Goal: Task Accomplishment & Management: Manage account settings

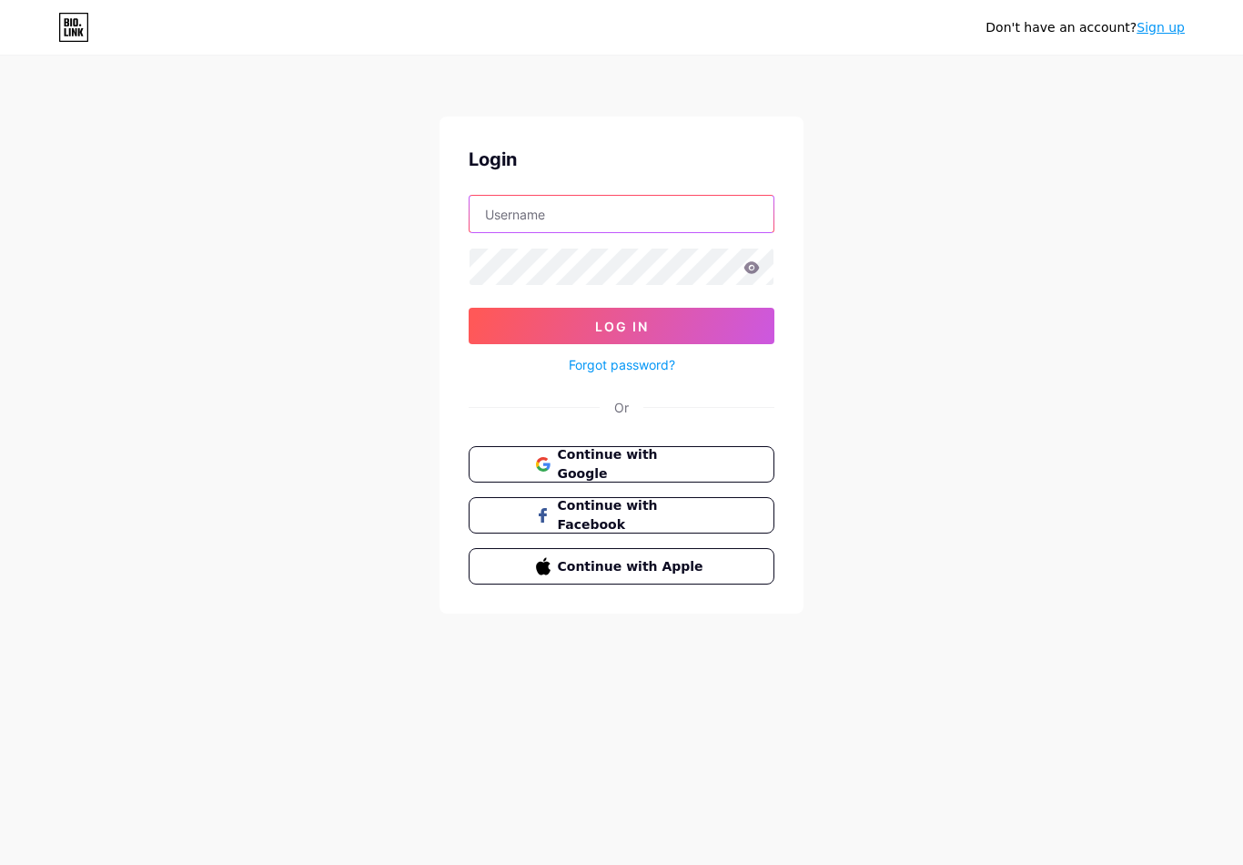
click at [624, 214] on input "text" at bounding box center [622, 214] width 304 height 36
type input "[EMAIL_ADDRESS][DOMAIN_NAME]"
click at [622, 326] on button "Log In" at bounding box center [622, 326] width 306 height 36
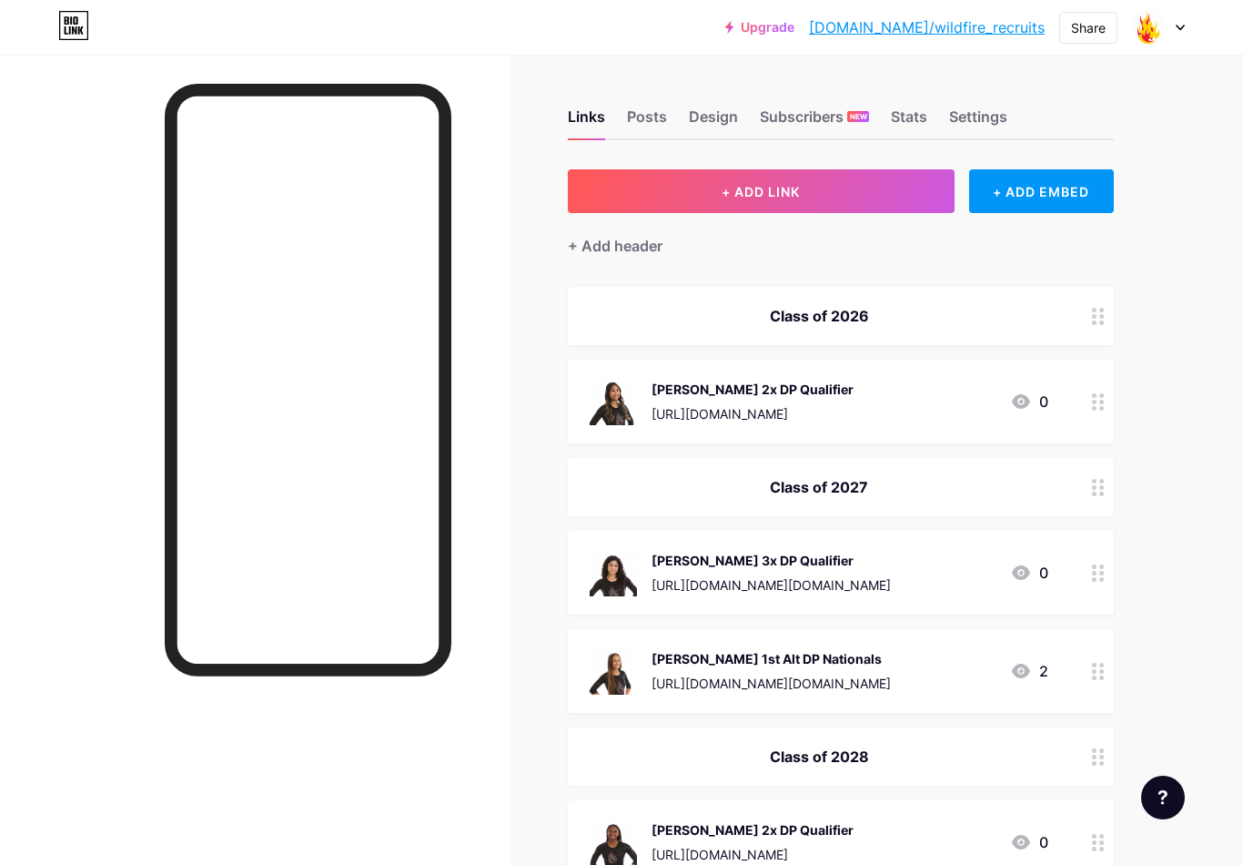
click at [1098, 401] on icon at bounding box center [1098, 401] width 13 height 17
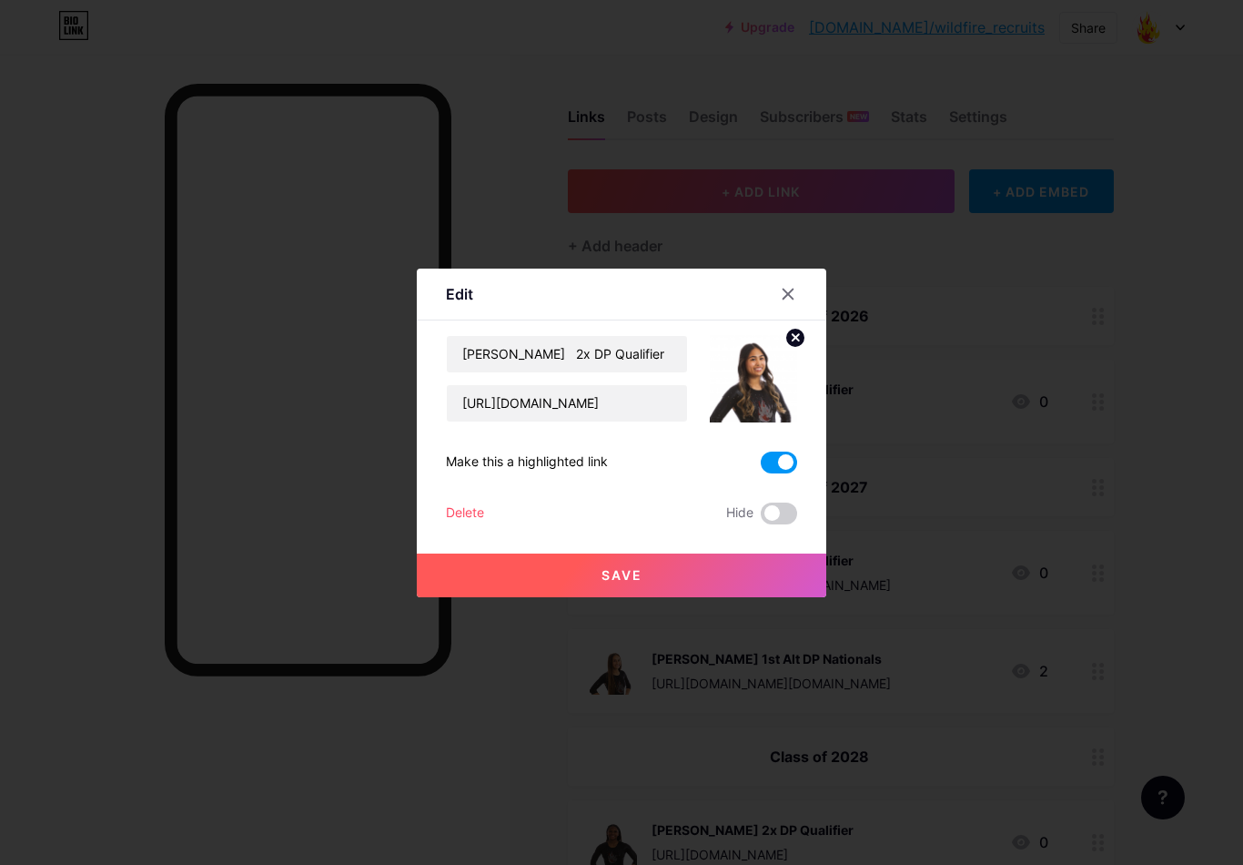
click at [788, 301] on icon at bounding box center [788, 294] width 15 height 15
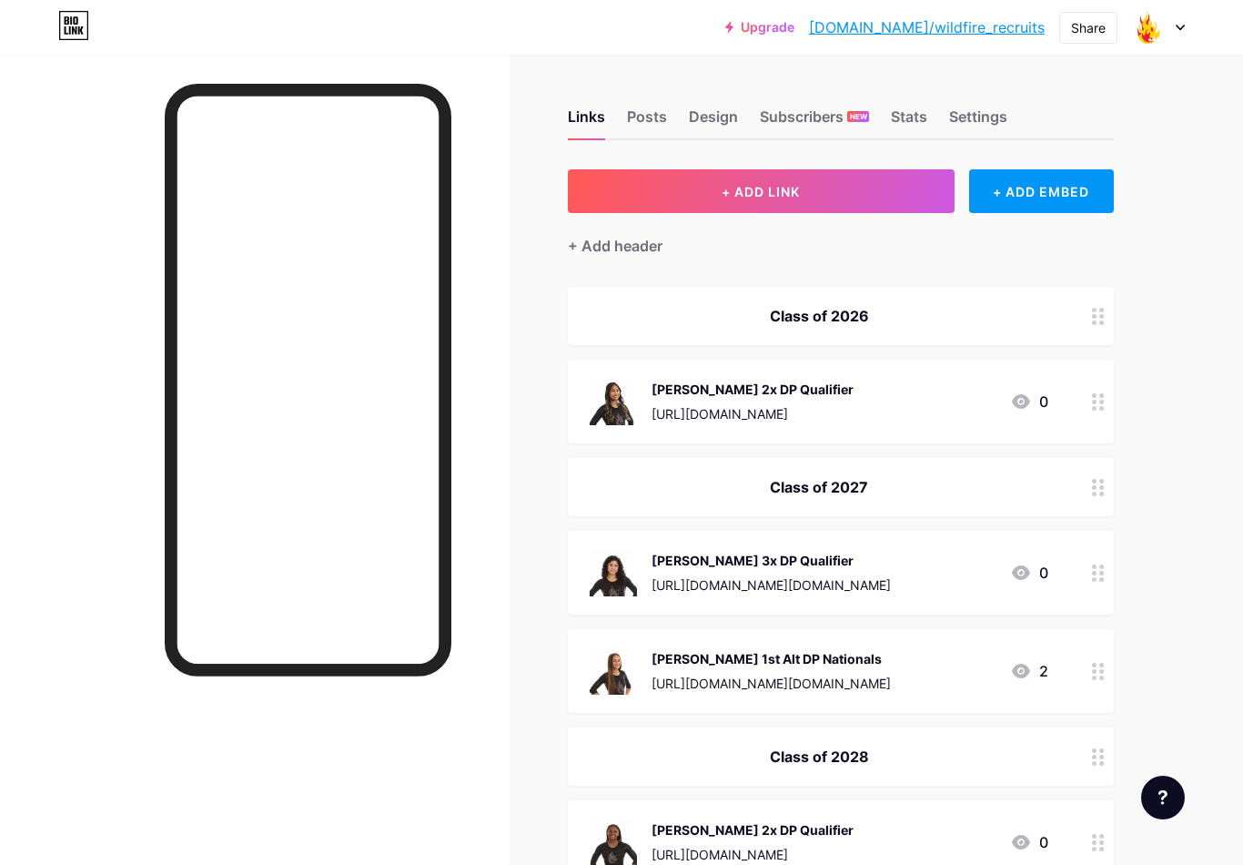
click at [797, 400] on div "[PERSON_NAME] 2x DP Qualifier [URL][DOMAIN_NAME]" at bounding box center [753, 401] width 202 height 47
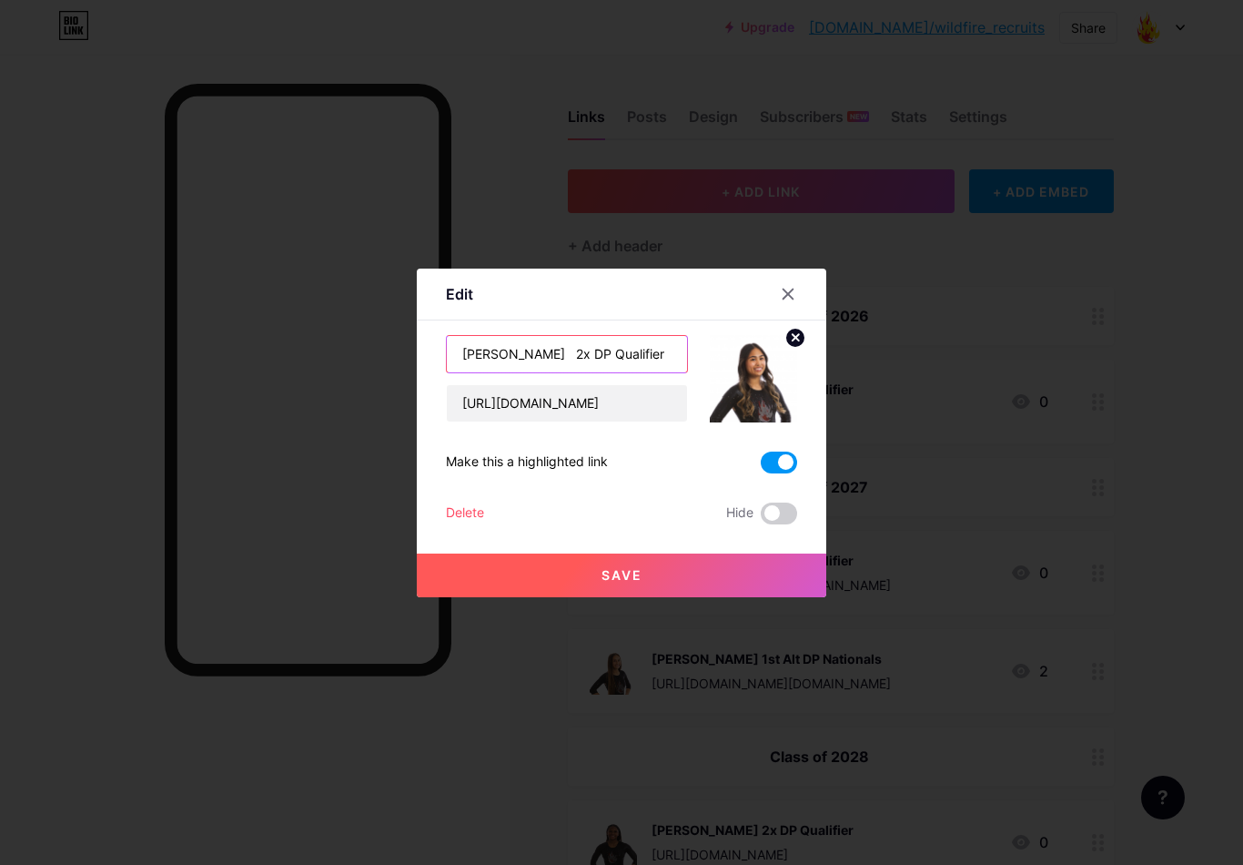
drag, startPoint x: 541, startPoint y: 370, endPoint x: 559, endPoint y: 368, distance: 18.4
click at [541, 370] on input "[PERSON_NAME] 2x DP Qualifier" at bounding box center [567, 354] width 240 height 36
click at [639, 368] on input "[PERSON_NAME] 2x DP Qualifier" at bounding box center [567, 354] width 240 height 36
type input "[PERSON_NAME] (UC [PERSON_NAME])"
click at [770, 473] on span at bounding box center [779, 462] width 36 height 22
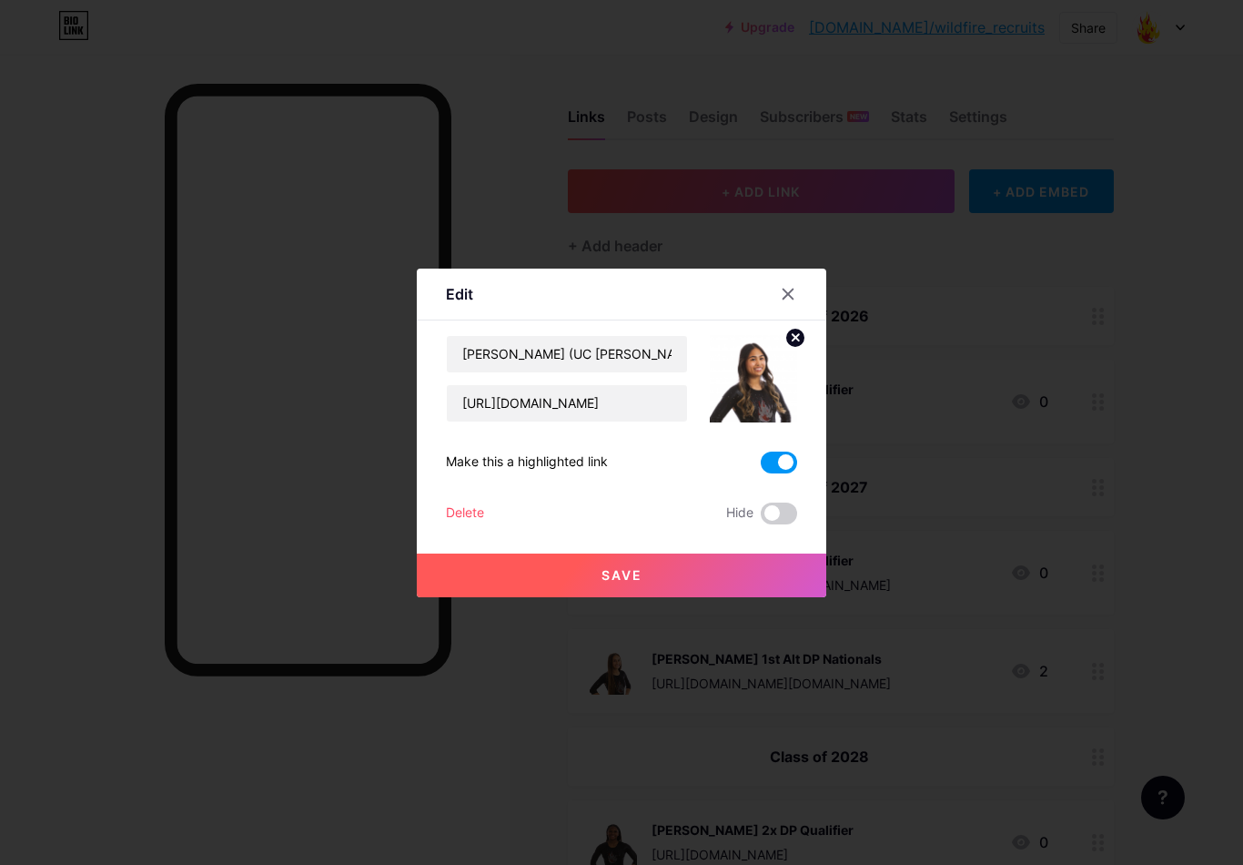
click at [761, 467] on input "checkbox" at bounding box center [761, 467] width 0 height 0
click at [659, 585] on button "Save" at bounding box center [622, 575] width 410 height 44
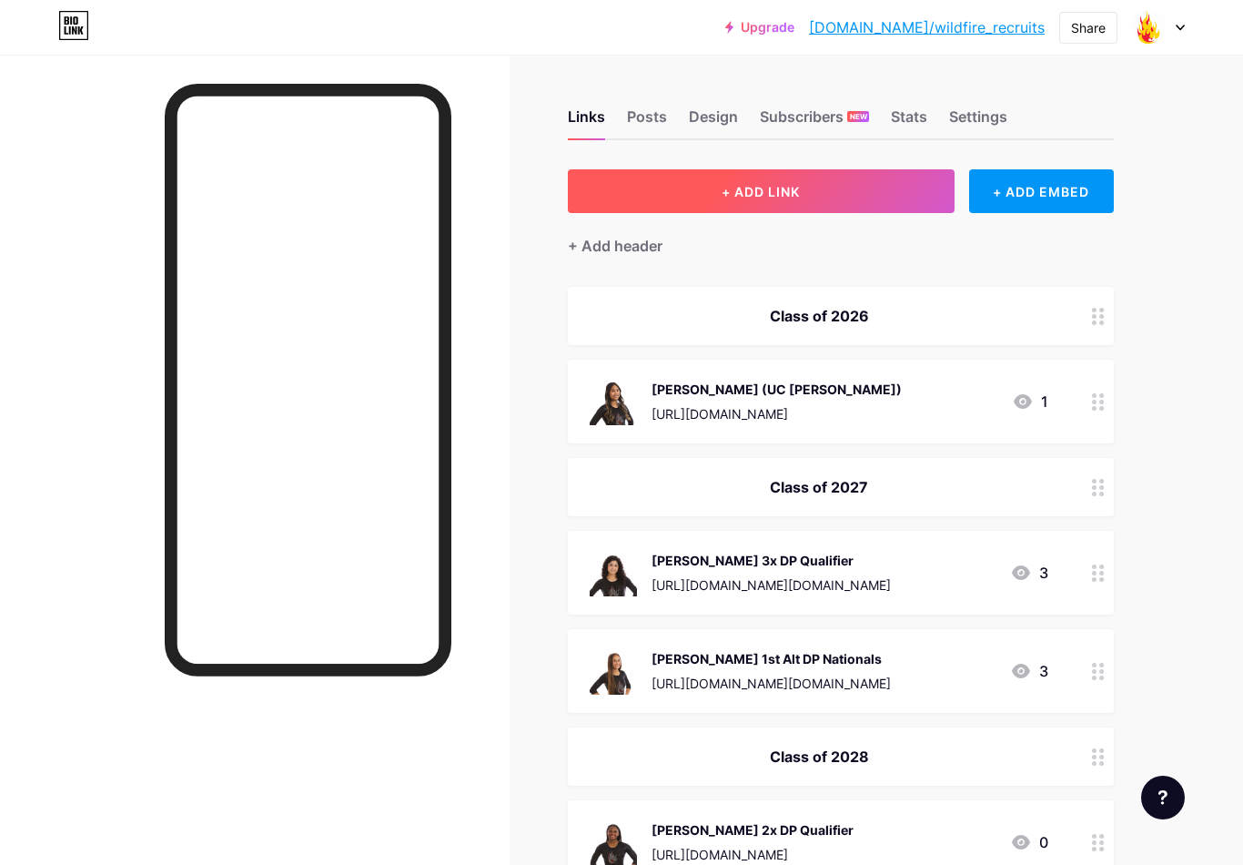
click at [710, 203] on button "+ ADD LINK" at bounding box center [761, 191] width 387 height 44
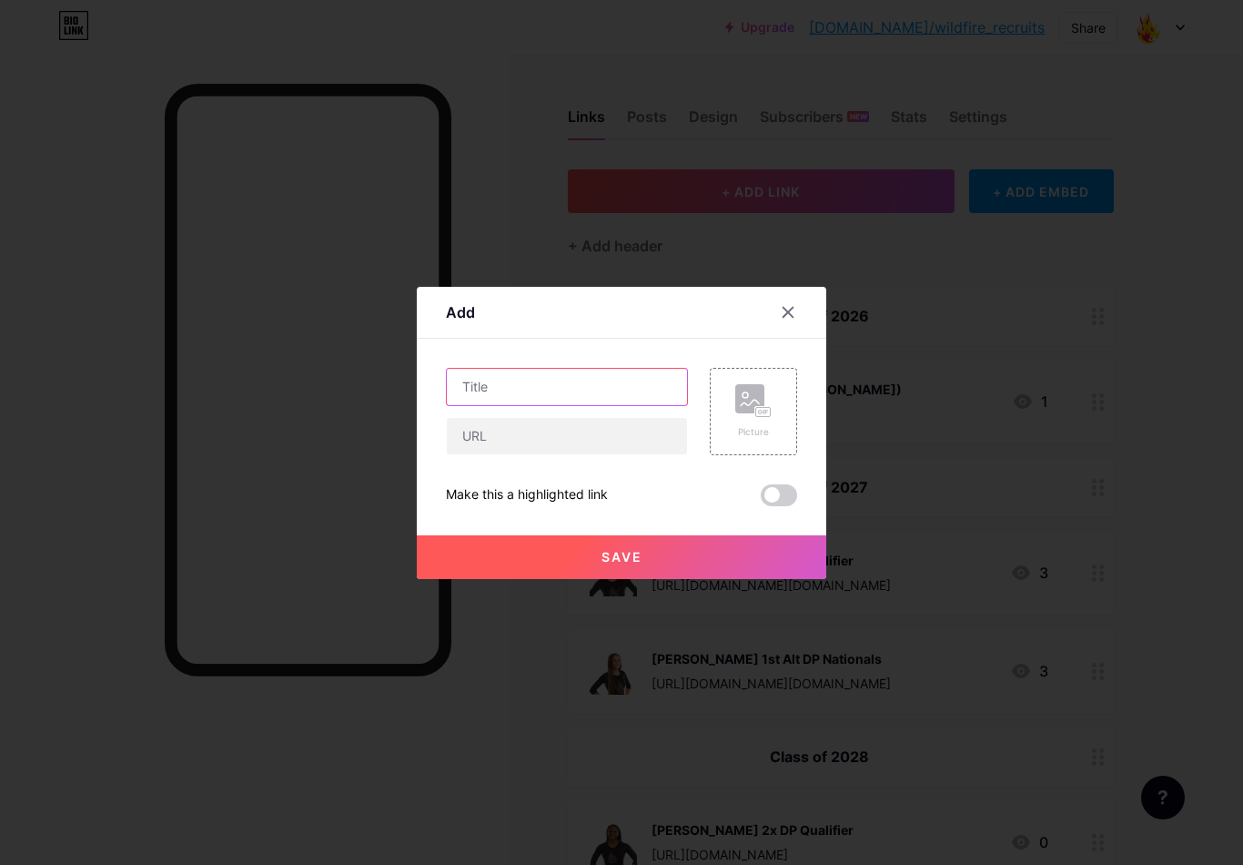
click at [590, 401] on input "text" at bounding box center [567, 387] width 240 height 36
type input "[PERSON_NAME] (UNC)"
click at [651, 451] on input "text" at bounding box center [567, 436] width 240 height 36
paste input "[URL][DOMAIN_NAME]"
type input "[URL][DOMAIN_NAME]"
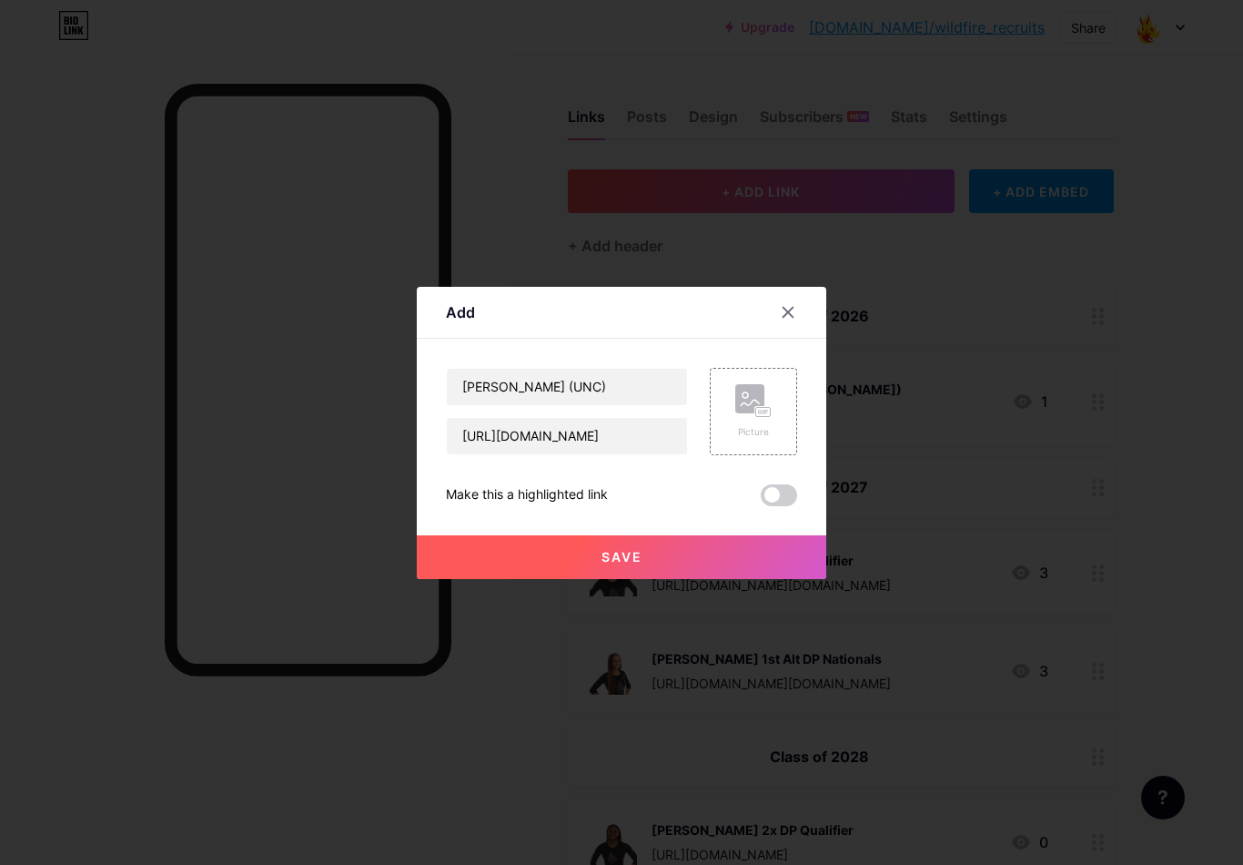
click at [792, 317] on icon at bounding box center [789, 312] width 10 height 10
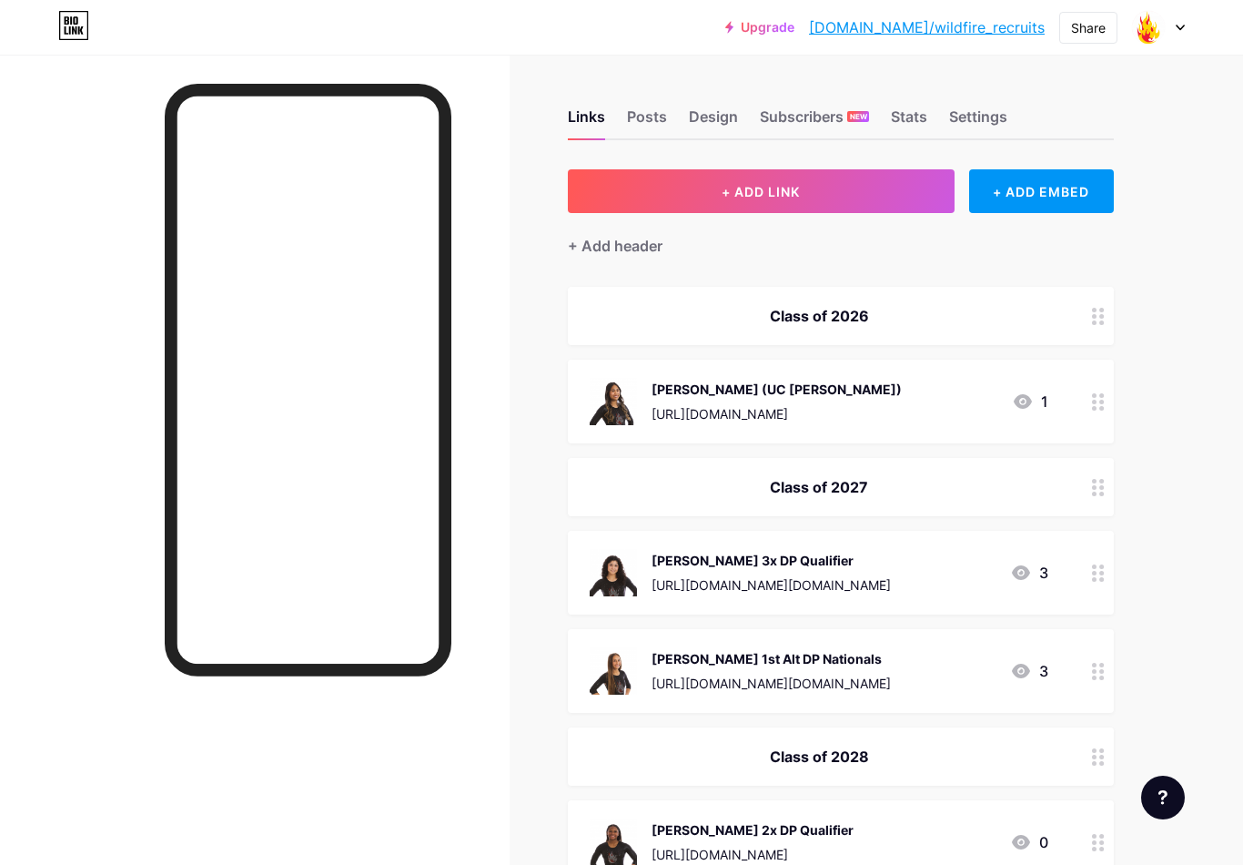
click at [1095, 399] on icon at bounding box center [1098, 401] width 13 height 17
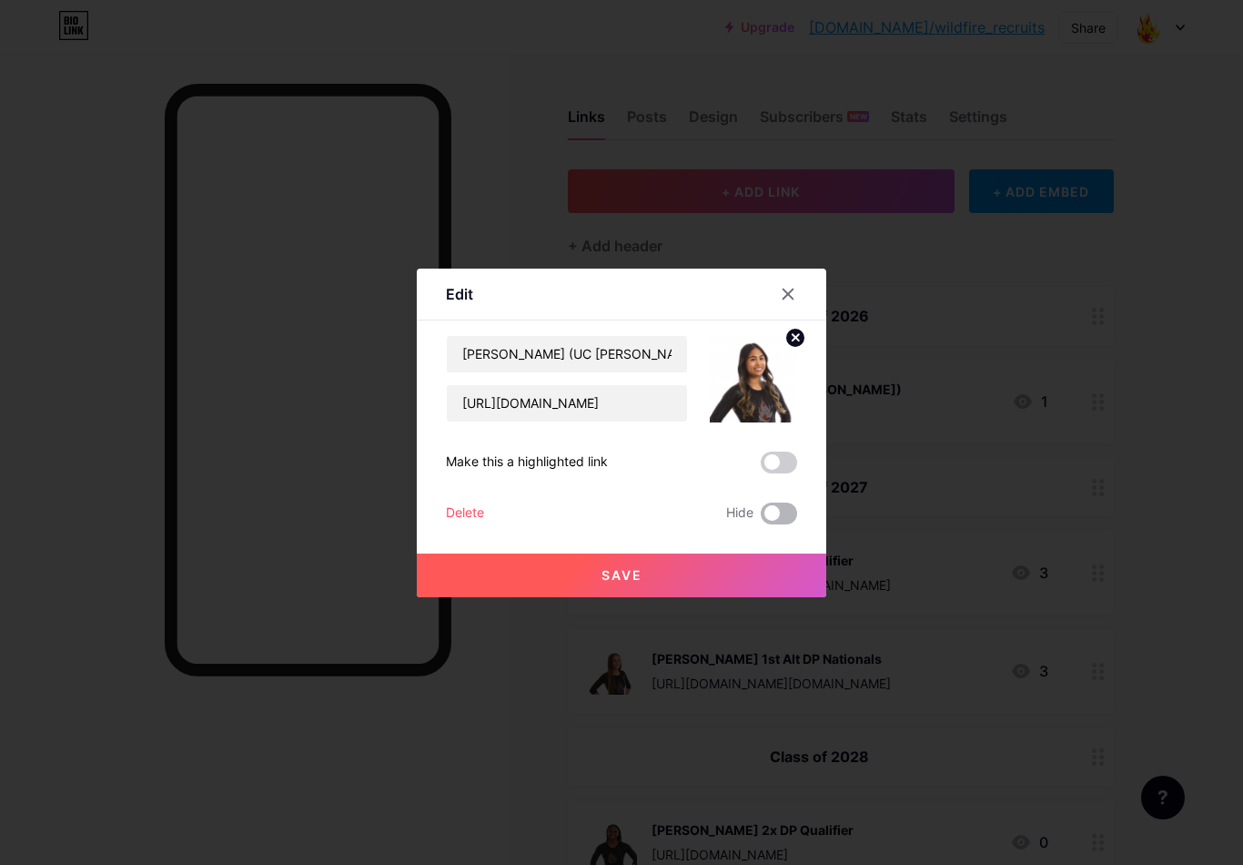
click at [769, 524] on span at bounding box center [779, 513] width 36 height 22
click at [761, 518] on input "checkbox" at bounding box center [761, 518] width 0 height 0
click at [744, 577] on button "Save" at bounding box center [622, 575] width 410 height 44
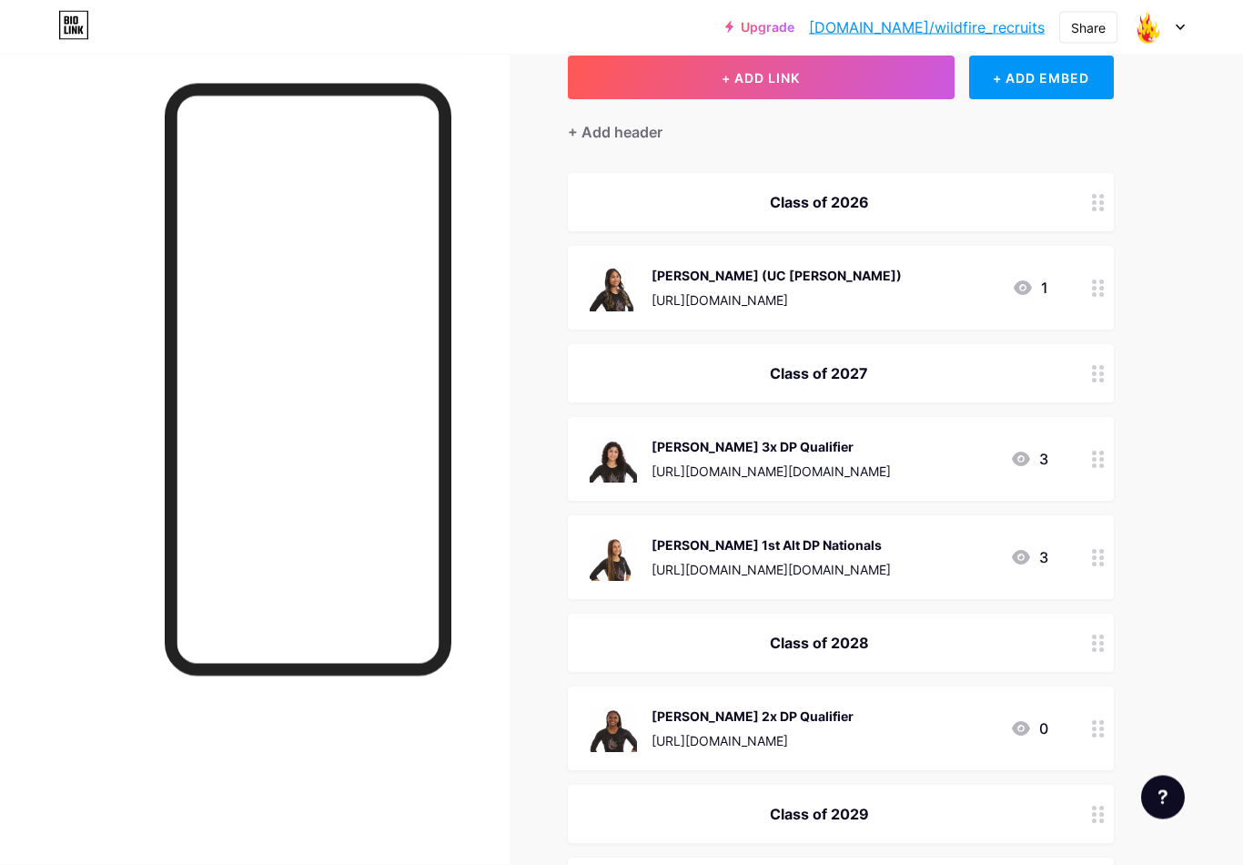
scroll to position [114, 0]
click at [941, 203] on div "Class of 2026" at bounding box center [819, 202] width 459 height 22
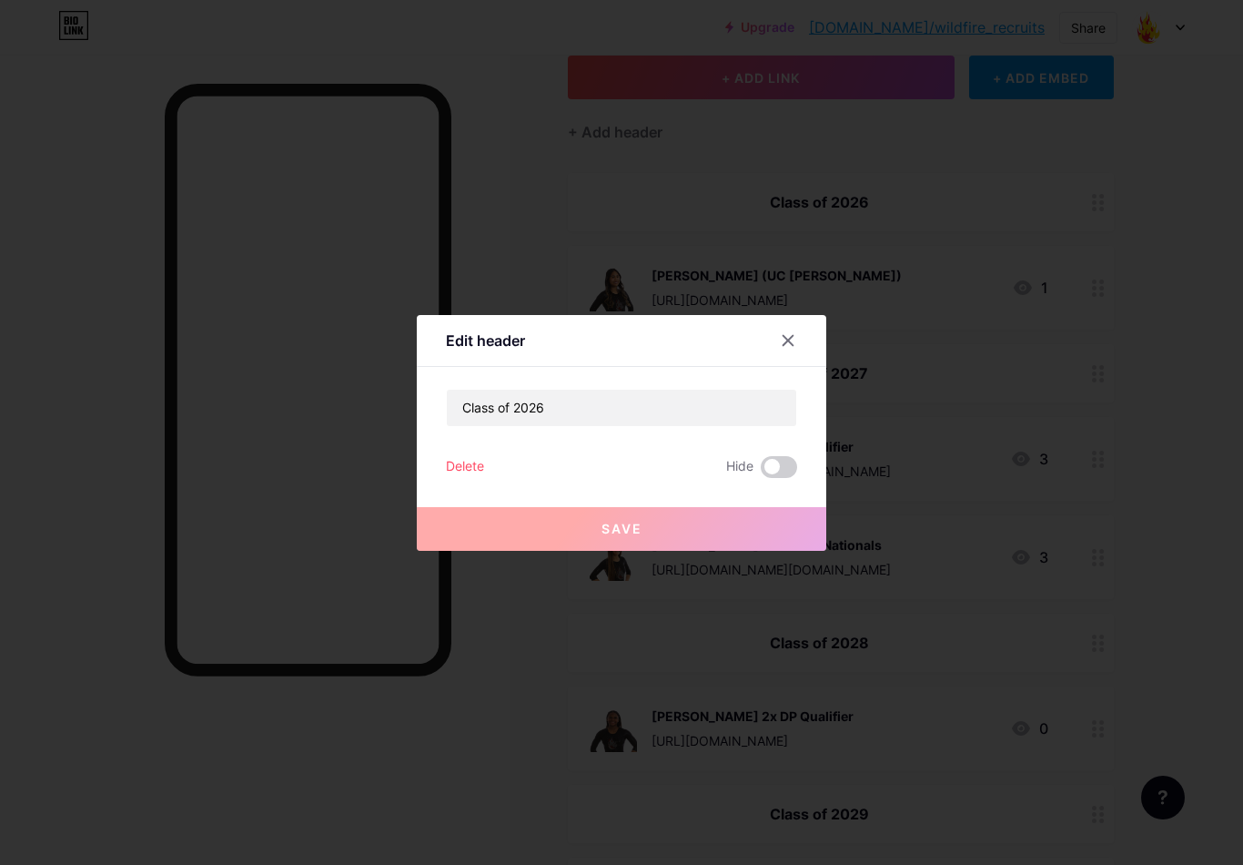
click at [487, 478] on div "Delete Hide" at bounding box center [621, 467] width 351 height 22
click at [467, 478] on div "Delete" at bounding box center [465, 467] width 38 height 22
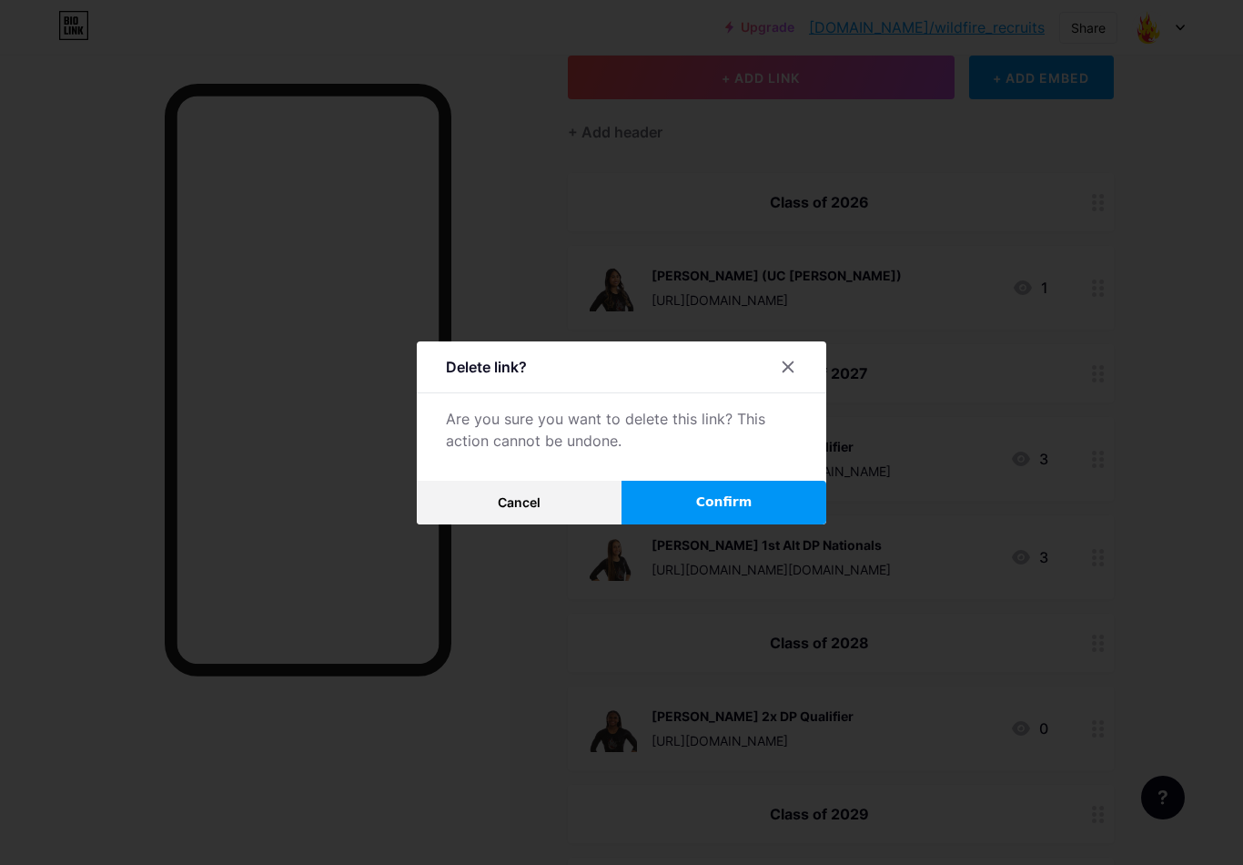
click at [685, 524] on button "Confirm" at bounding box center [724, 503] width 205 height 44
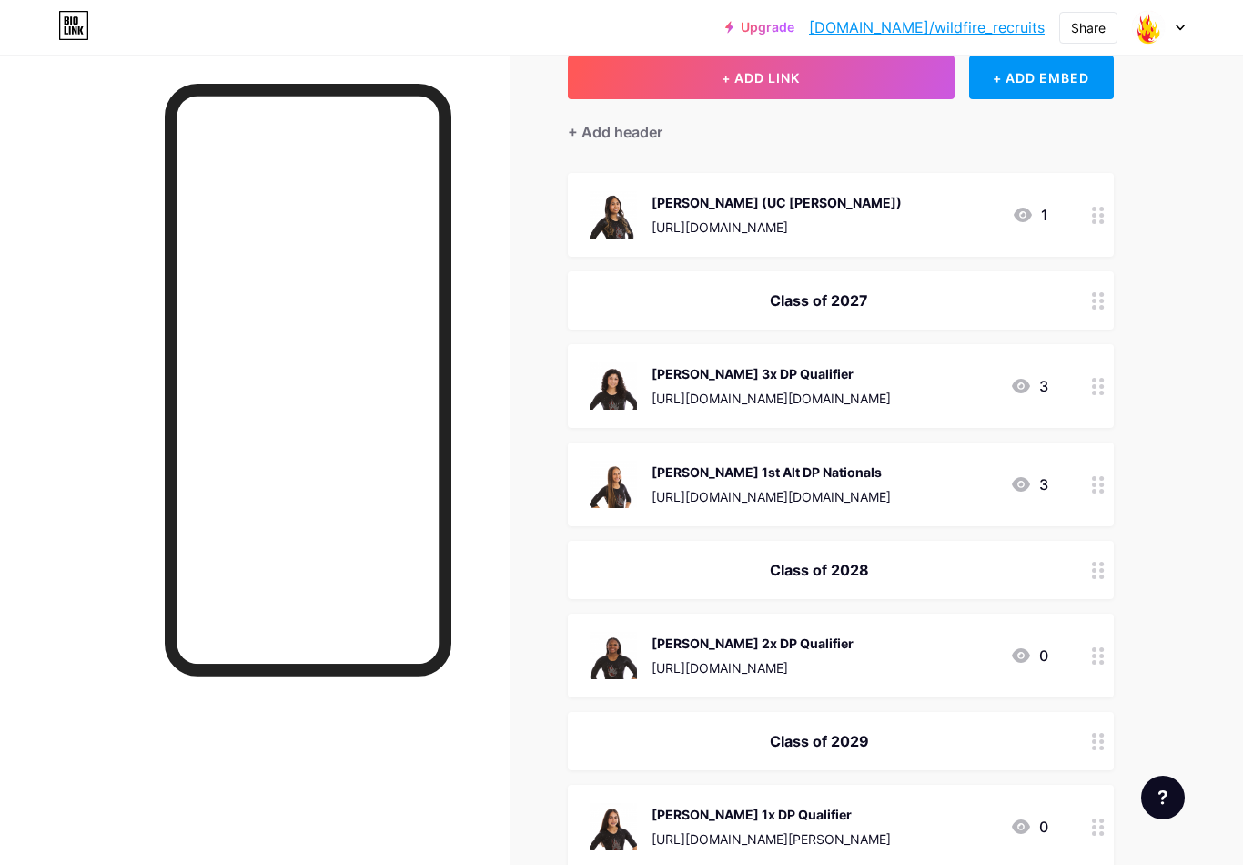
drag, startPoint x: 882, startPoint y: 215, endPoint x: 882, endPoint y: 311, distance: 96.5
click at [882, 311] on span "[PERSON_NAME] (UC [PERSON_NAME]) [URL][DOMAIN_NAME] 1 Class of 2027 [PERSON_NAM…" at bounding box center [841, 655] width 546 height 965
drag, startPoint x: 1098, startPoint y: 214, endPoint x: 1096, endPoint y: 309, distance: 95.6
click at [1094, 308] on span "[PERSON_NAME] (UC [PERSON_NAME]) [URL][DOMAIN_NAME] 1 Class of 2027 [PERSON_NAM…" at bounding box center [841, 655] width 546 height 965
click at [1099, 218] on icon at bounding box center [1098, 215] width 13 height 17
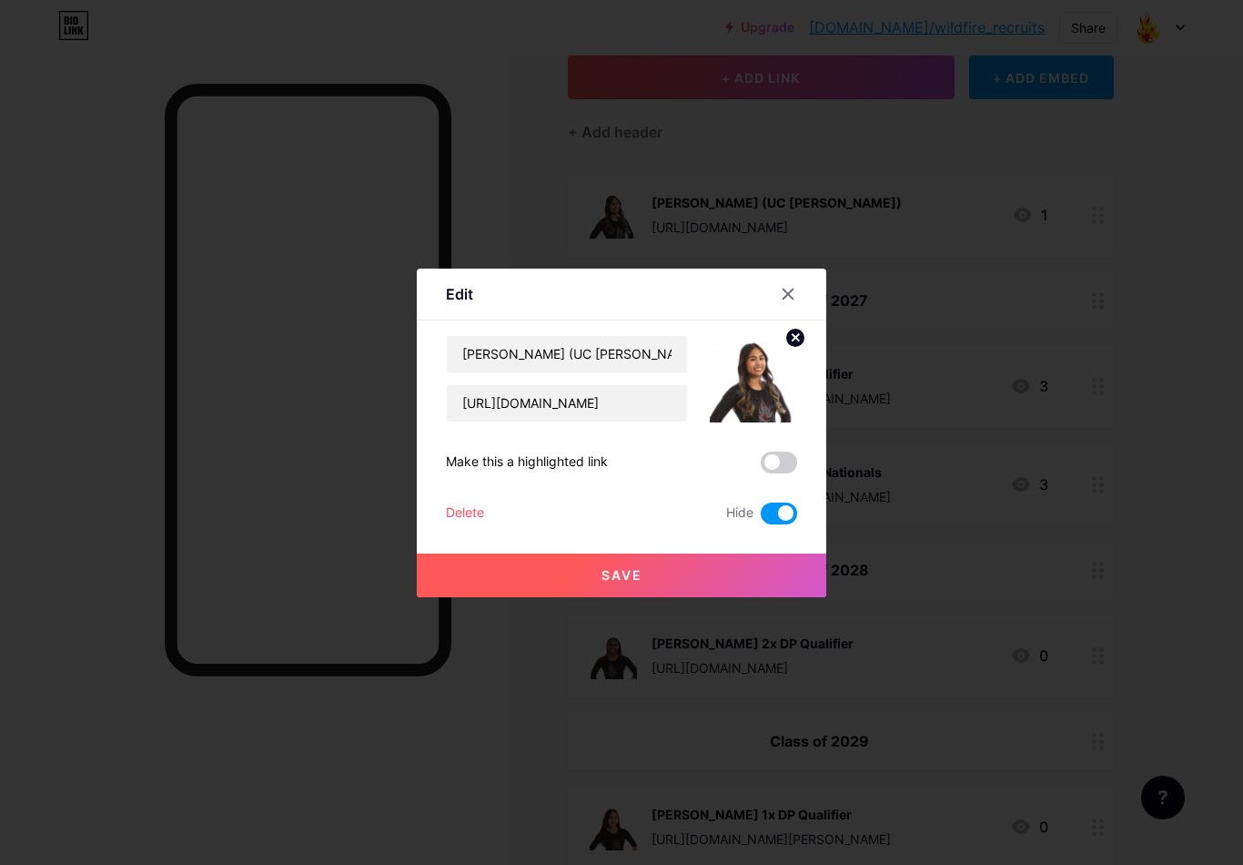
click at [468, 524] on div "Delete" at bounding box center [465, 513] width 38 height 22
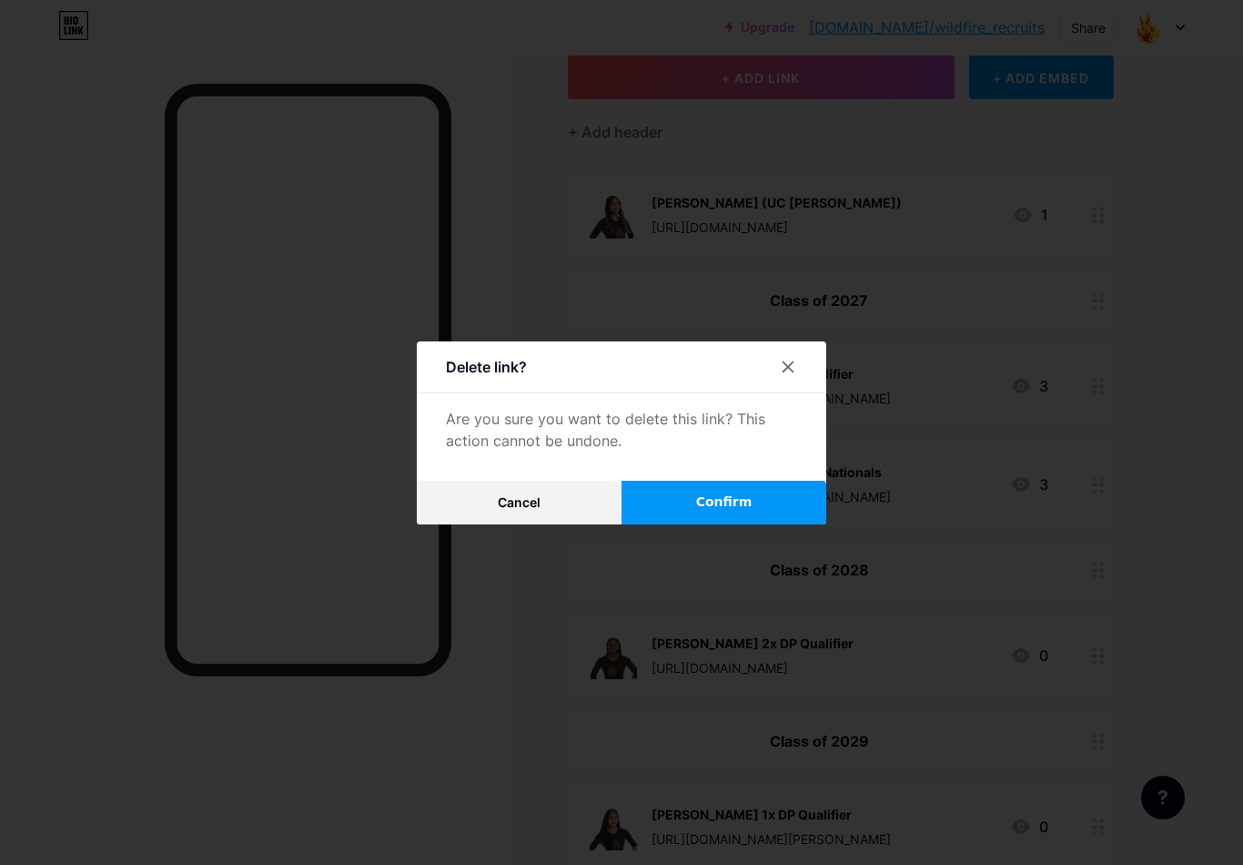
click at [653, 519] on button "Confirm" at bounding box center [724, 503] width 205 height 44
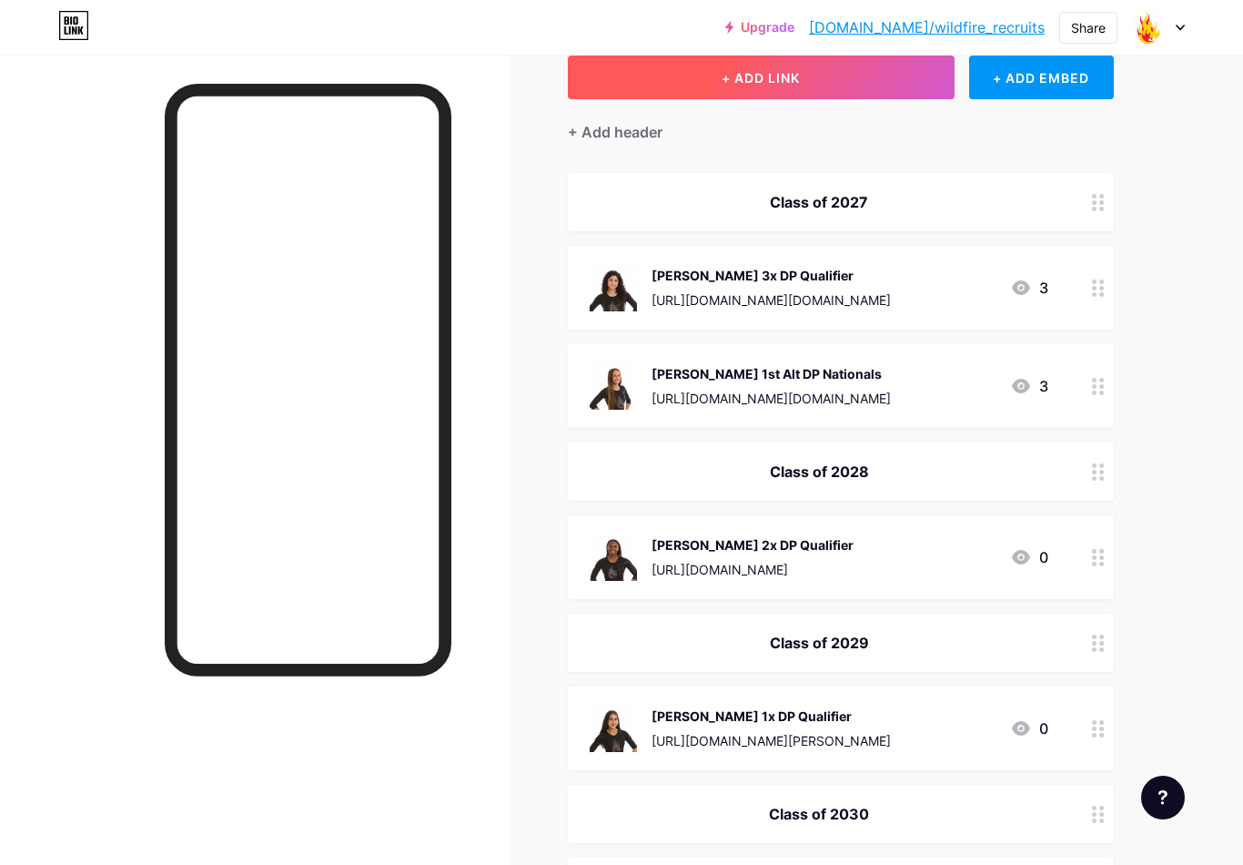
click at [804, 93] on button "+ ADD LINK" at bounding box center [761, 78] width 387 height 44
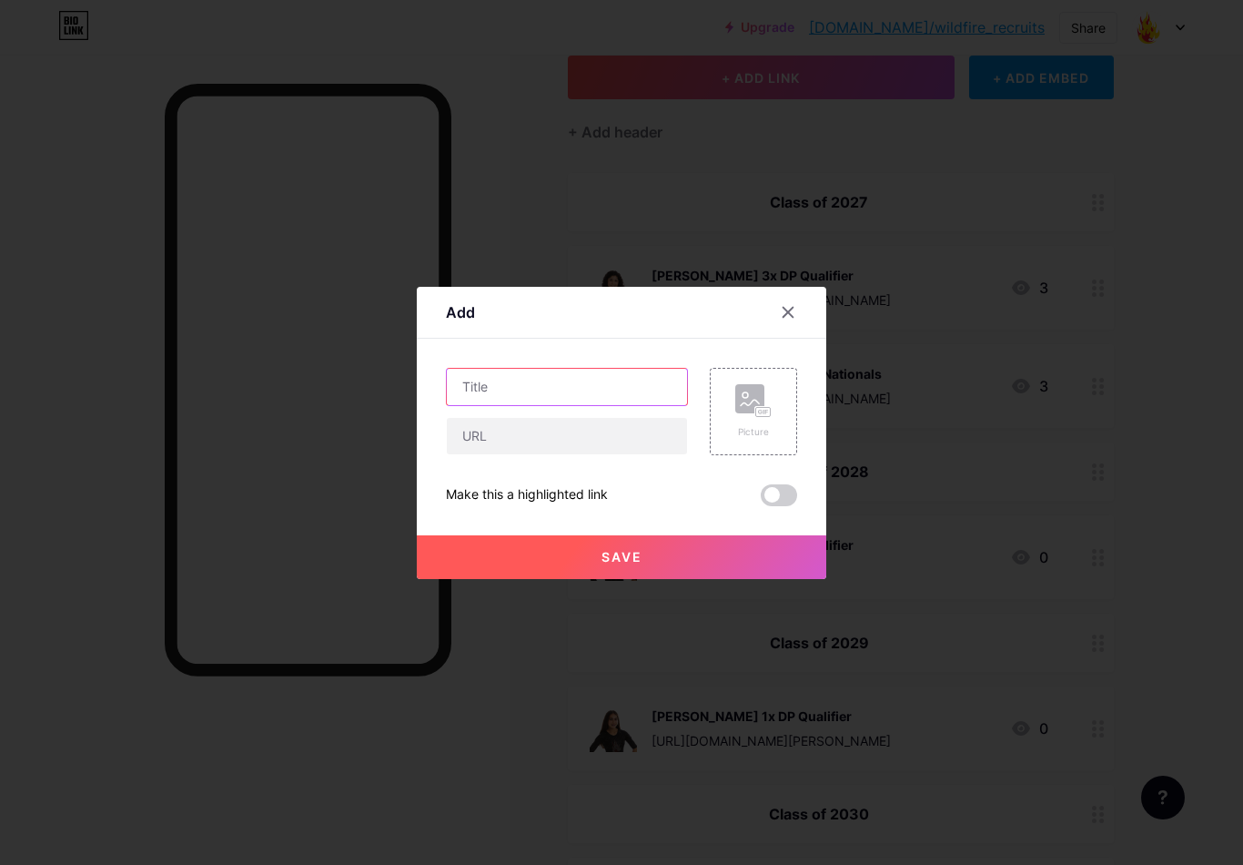
click at [576, 398] on input "text" at bounding box center [567, 387] width 240 height 36
type input "[PERSON_NAME]"
click at [551, 454] on input "text" at bounding box center [567, 436] width 240 height 36
paste input "[URL][DOMAIN_NAME][DOMAIN_NAME]"
type input "[URL][DOMAIN_NAME][DOMAIN_NAME]"
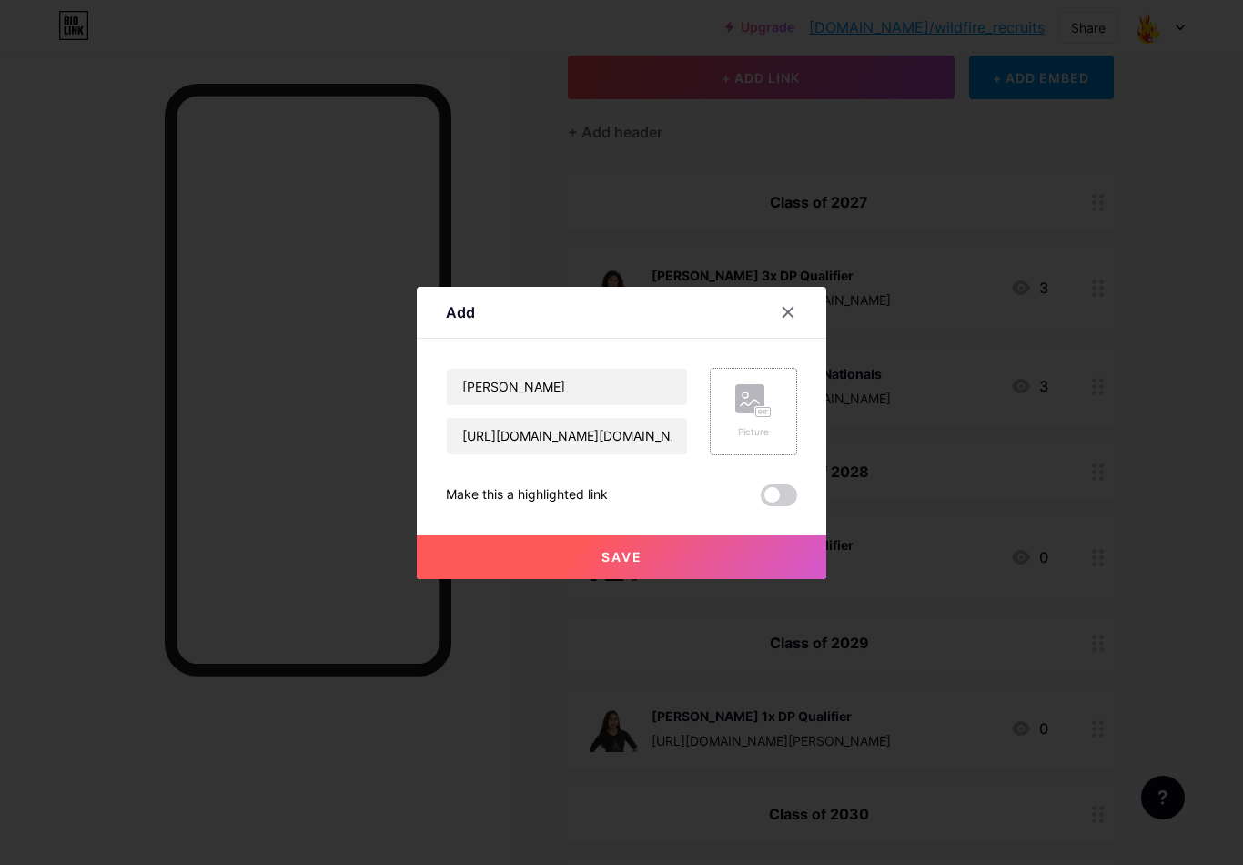
click at [764, 416] on rect at bounding box center [763, 411] width 15 height 9
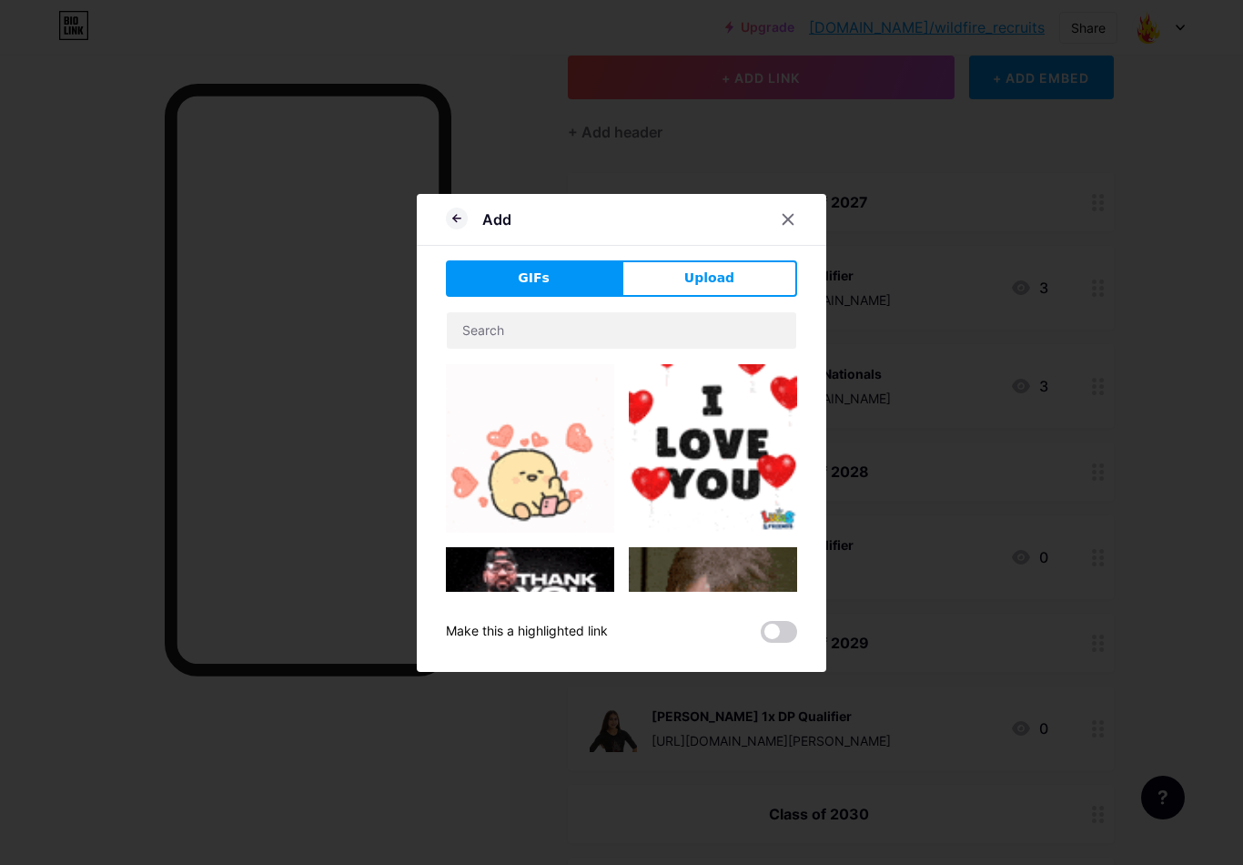
click at [725, 288] on span "Upload" at bounding box center [709, 277] width 50 height 19
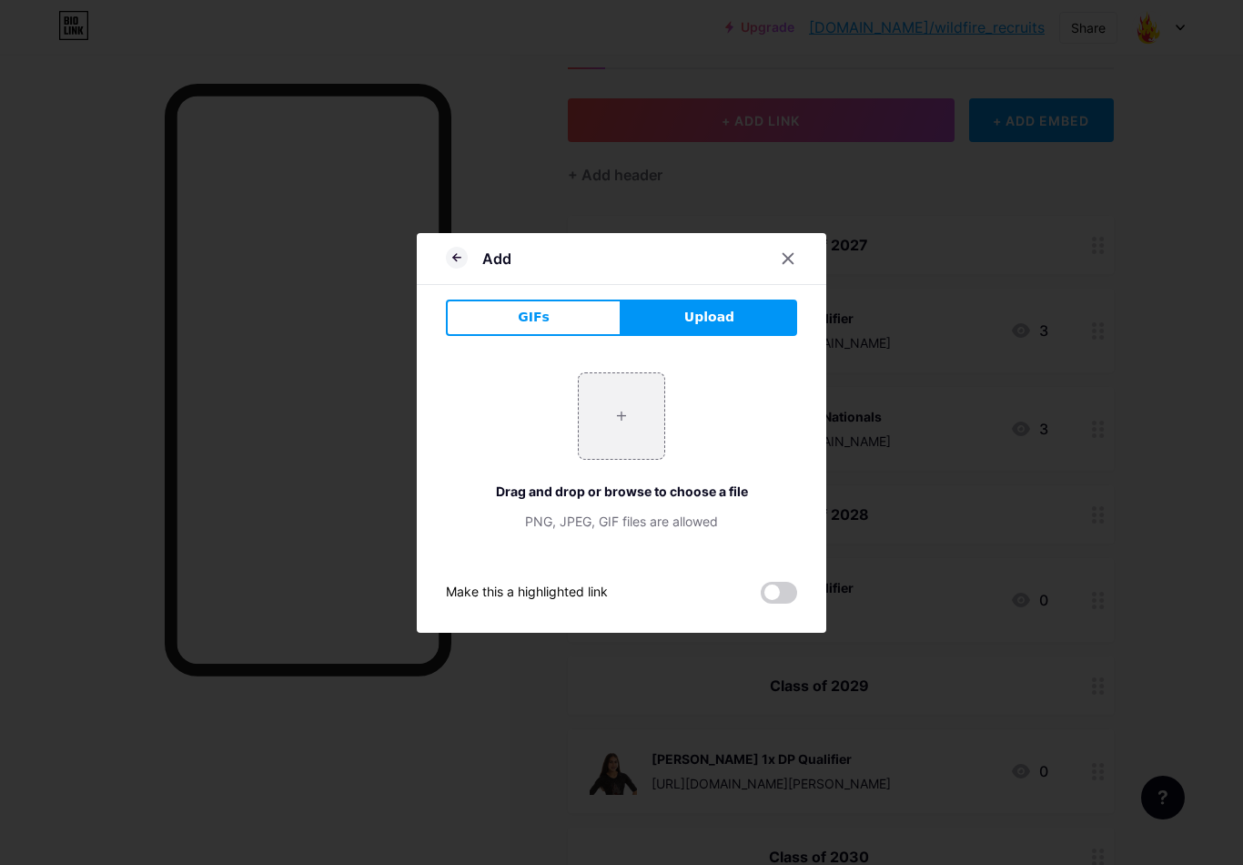
scroll to position [88, 0]
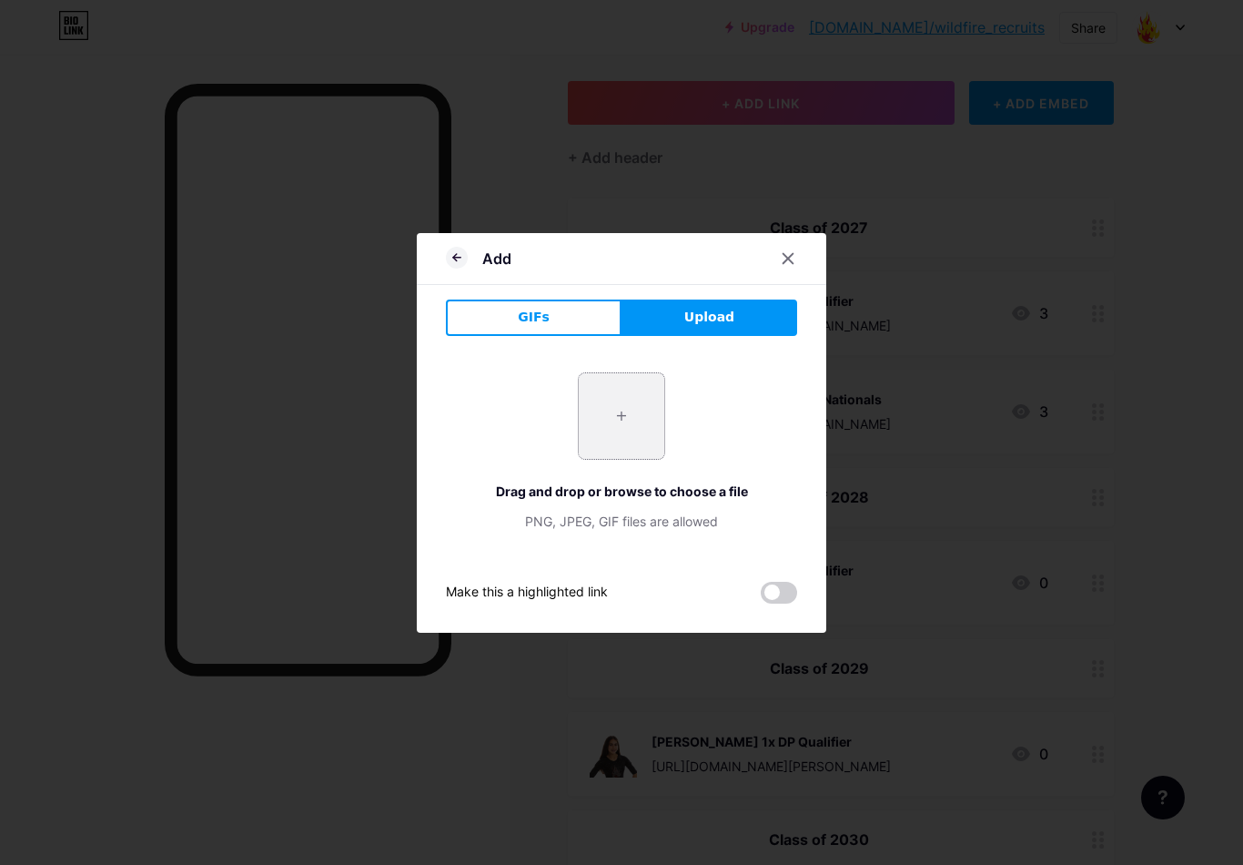
click at [633, 441] on input "file" at bounding box center [622, 416] width 86 height 86
click at [629, 419] on input "file" at bounding box center [622, 416] width 86 height 86
type input "C:\fakepath\IMG_6380.jpeg"
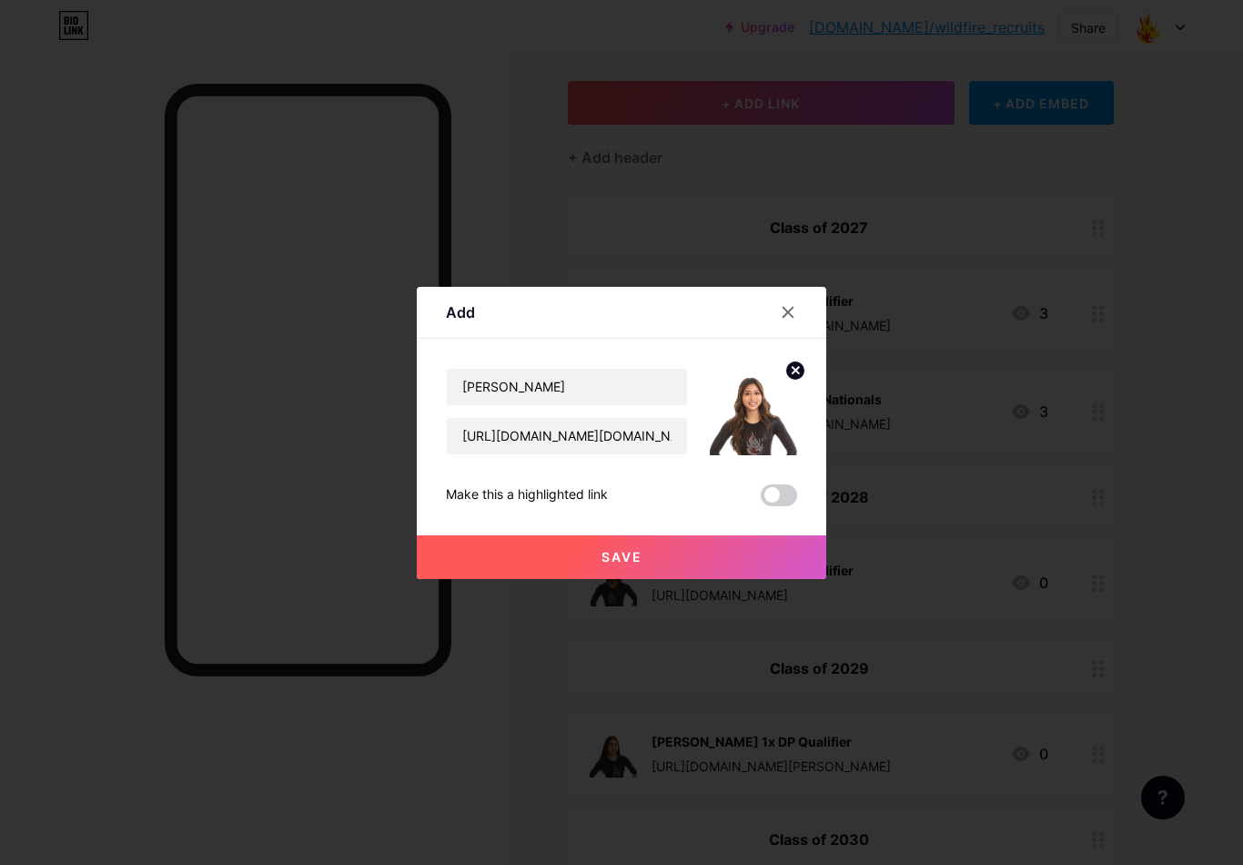
click at [653, 576] on button "Save" at bounding box center [622, 557] width 410 height 44
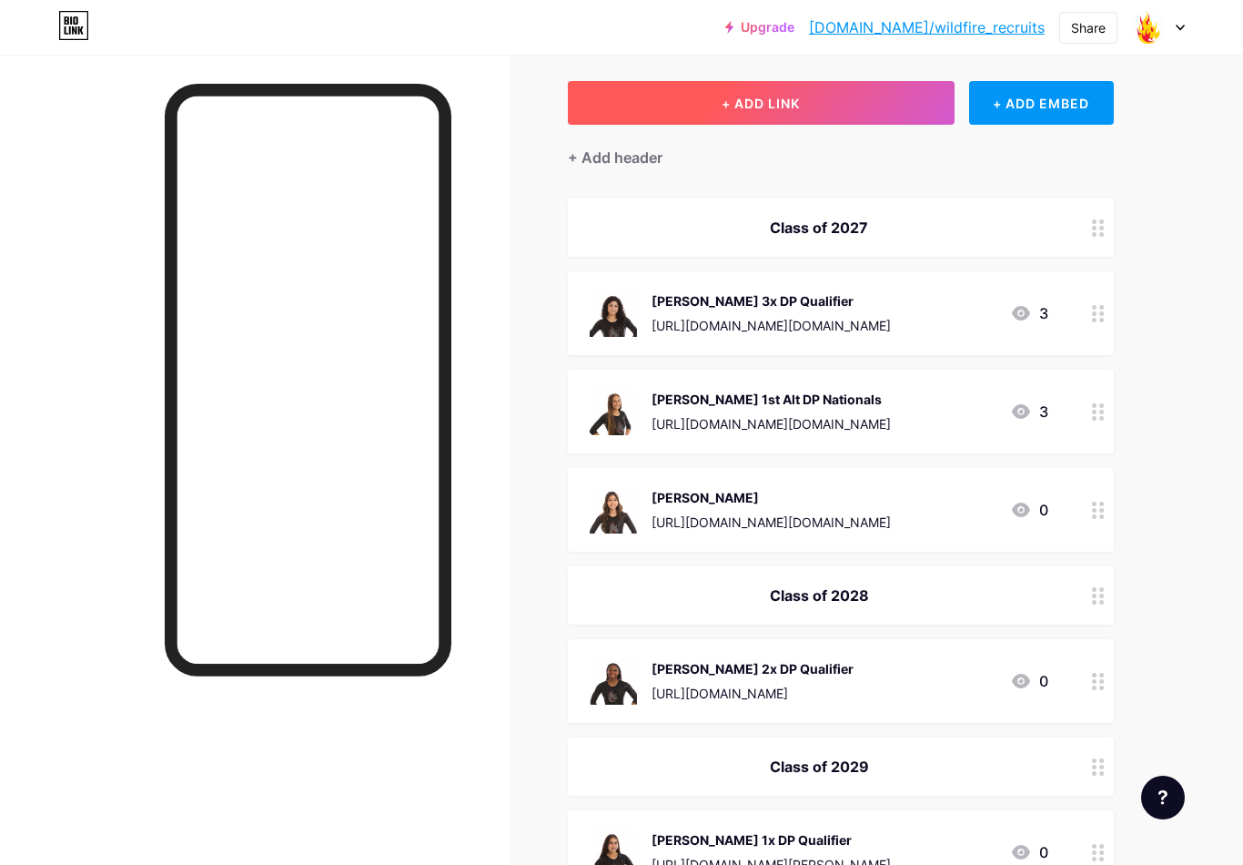
click at [908, 99] on button "+ ADD LINK" at bounding box center [761, 103] width 387 height 44
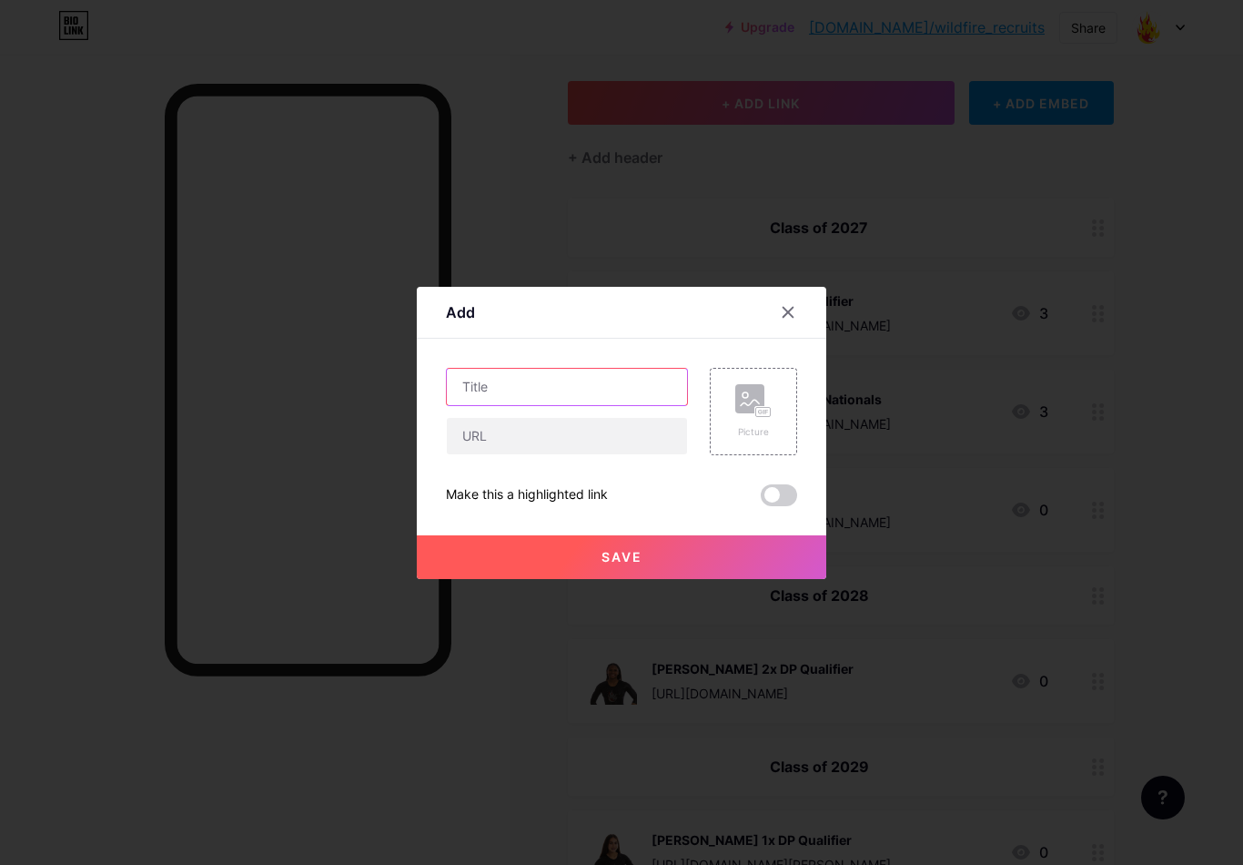
click at [651, 405] on input "text" at bounding box center [567, 387] width 240 height 36
type input "[PERSON_NAME]"
click at [572, 454] on input "text" at bounding box center [567, 436] width 240 height 36
paste input "[URL][DOMAIN_NAME][DOMAIN_NAME]"
type input "[URL][DOMAIN_NAME][DOMAIN_NAME]"
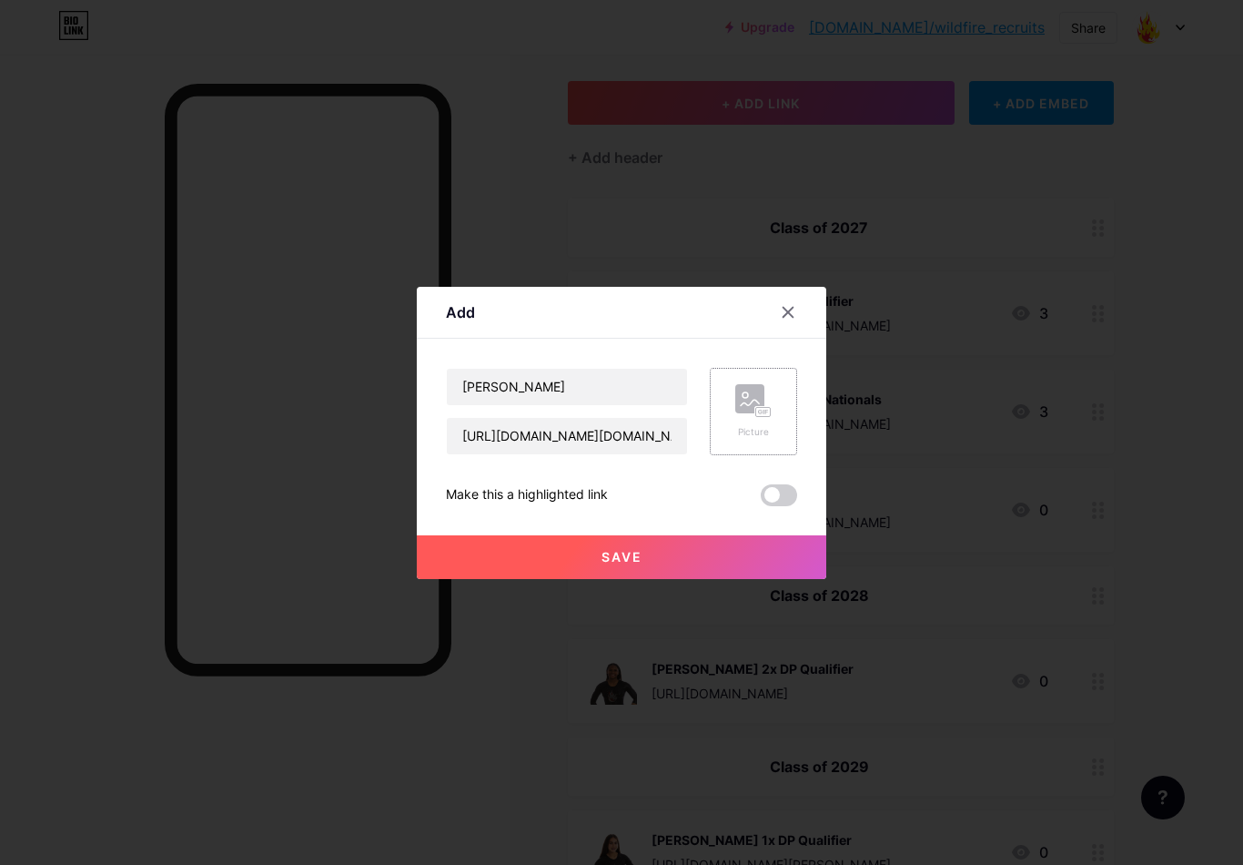
click at [762, 416] on rect at bounding box center [763, 411] width 15 height 9
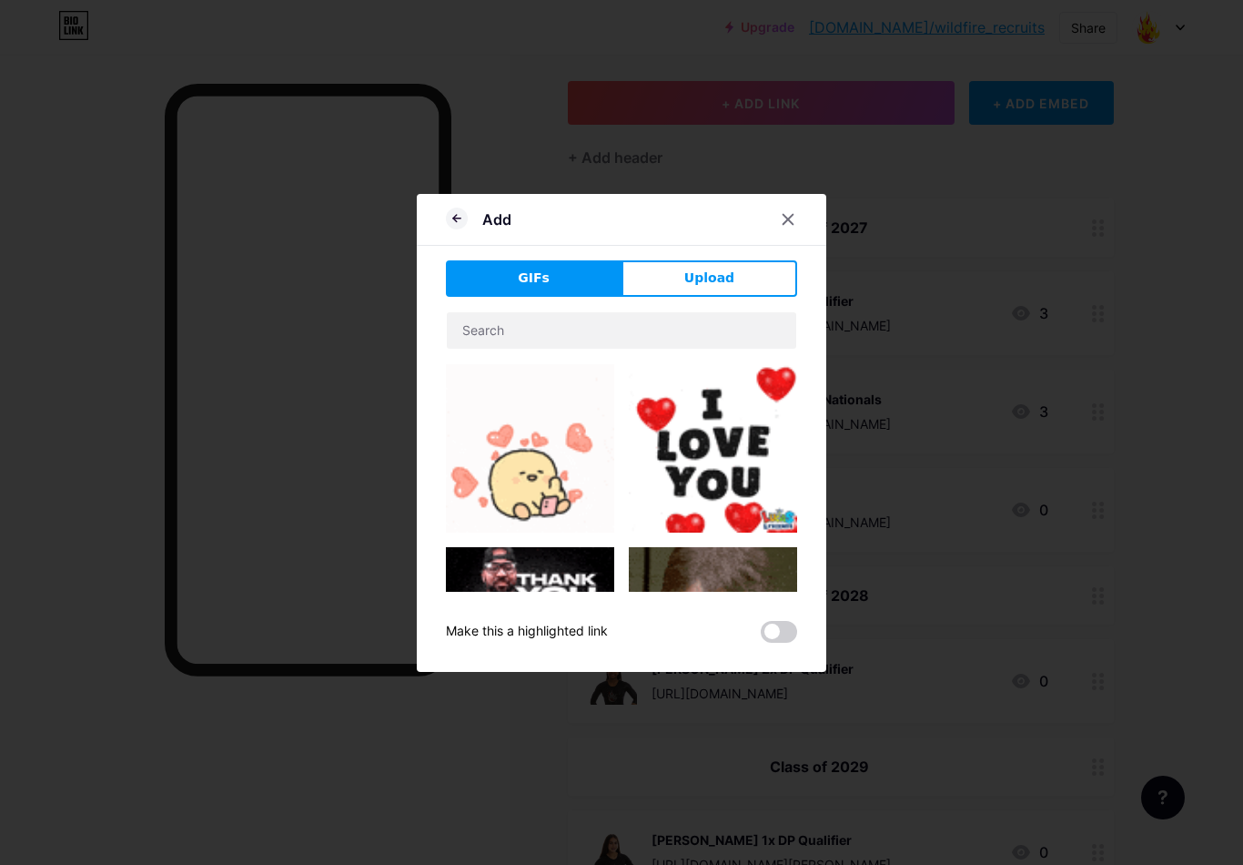
click at [724, 288] on span "Upload" at bounding box center [709, 277] width 50 height 19
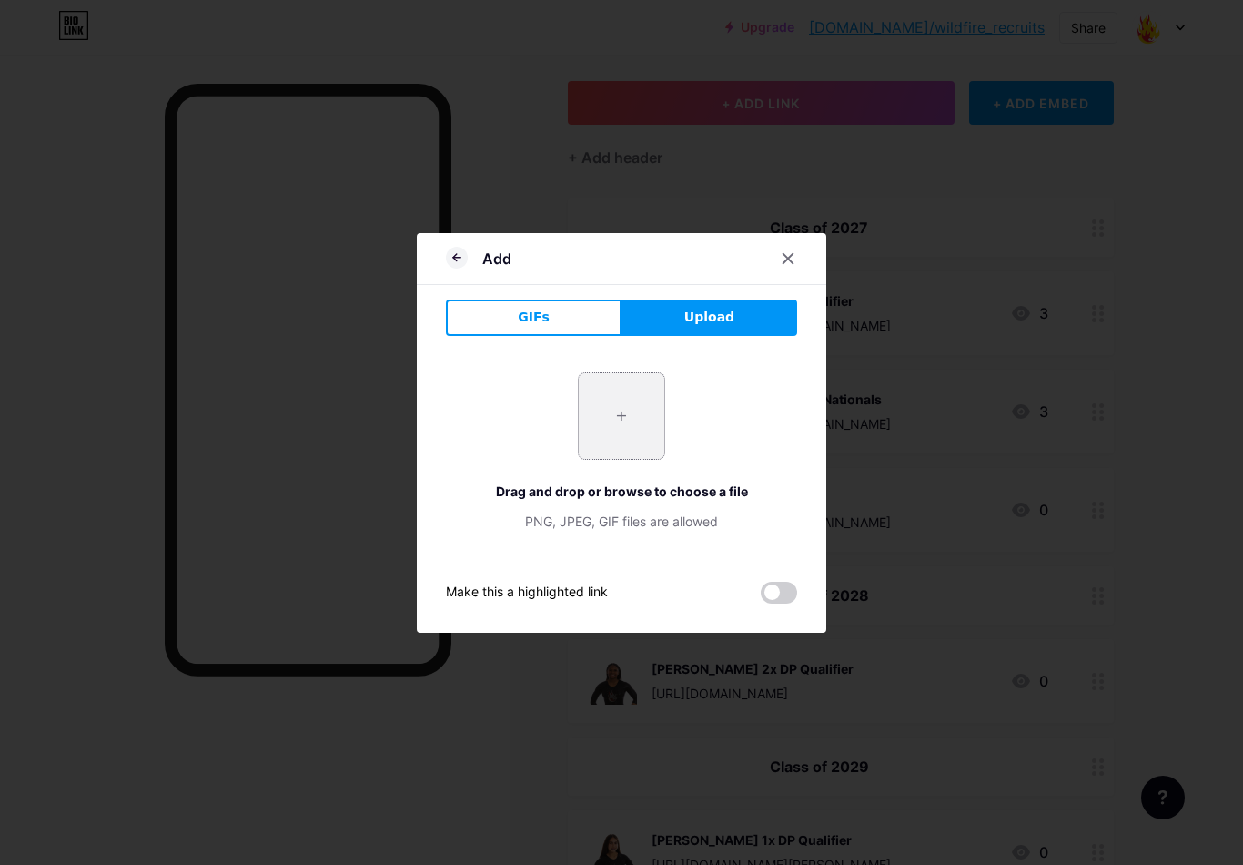
click at [639, 410] on input "file" at bounding box center [622, 416] width 86 height 86
type input "C:\fakepath\IMG_6381.jpeg"
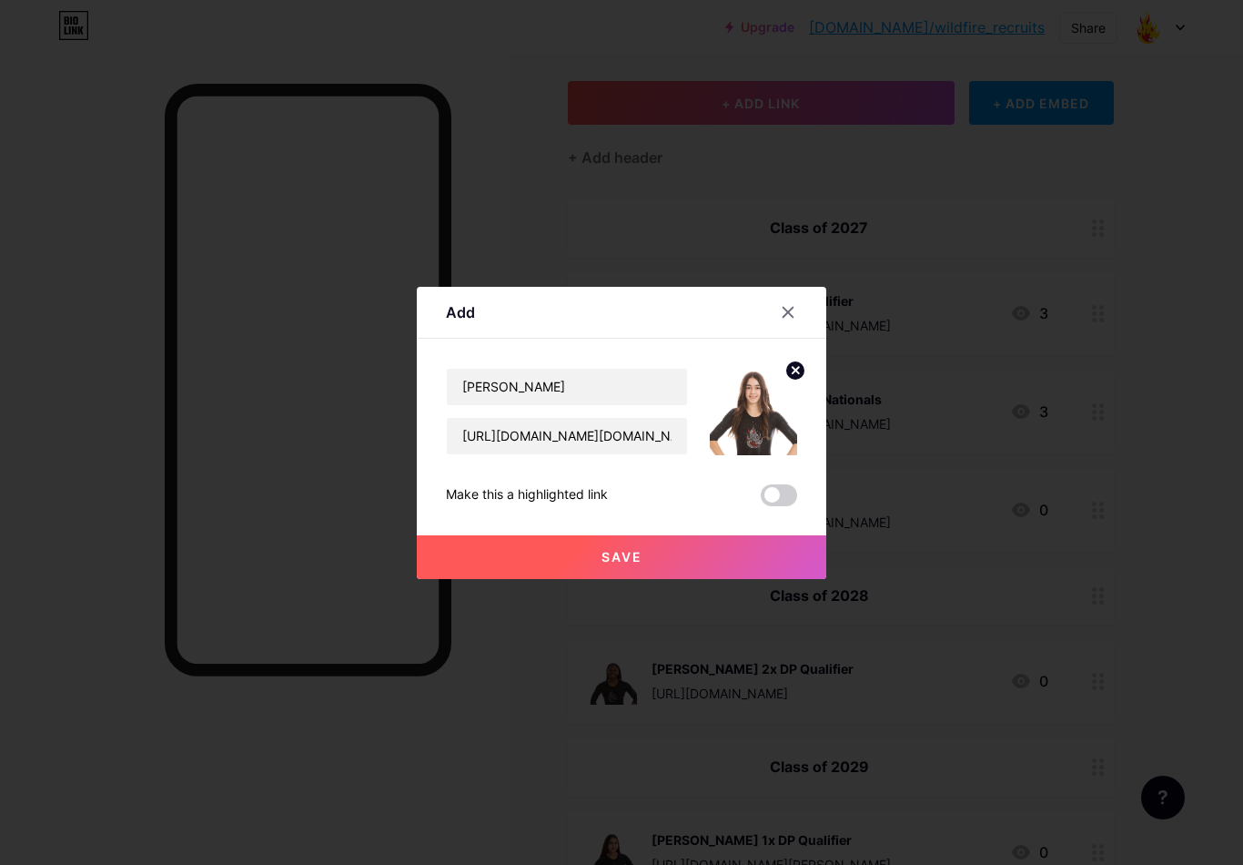
click at [683, 572] on button "Save" at bounding box center [622, 557] width 410 height 44
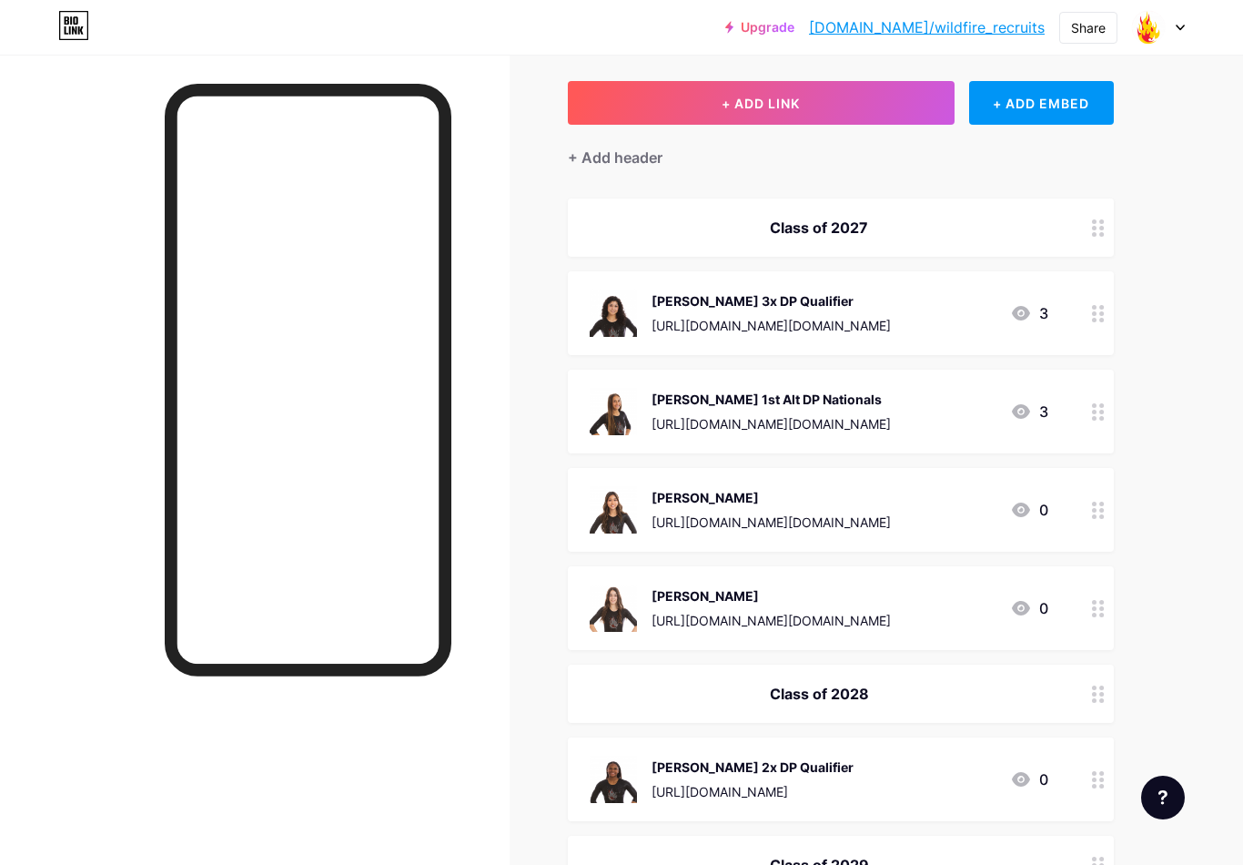
click at [863, 312] on div "[PERSON_NAME] 3x DP Qualifier [URL][DOMAIN_NAME][DOMAIN_NAME]" at bounding box center [771, 312] width 239 height 47
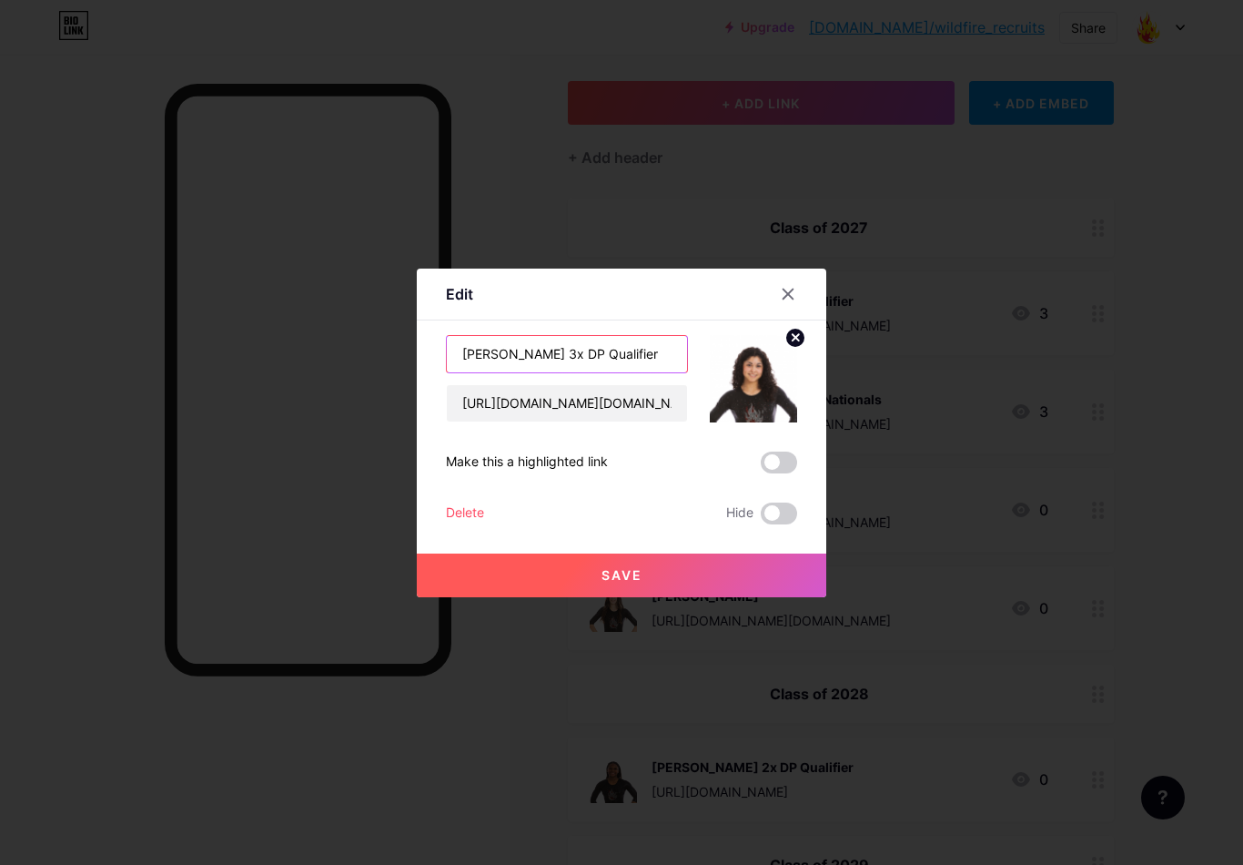
click at [574, 367] on input "[PERSON_NAME] 3x DP Qualifier" at bounding box center [567, 354] width 240 height 36
click at [679, 365] on input "[PERSON_NAME] 3x DP Qualifier" at bounding box center [567, 354] width 240 height 36
type input "[PERSON_NAME] : National Floor Champion"
click at [667, 584] on button "Save" at bounding box center [622, 575] width 410 height 44
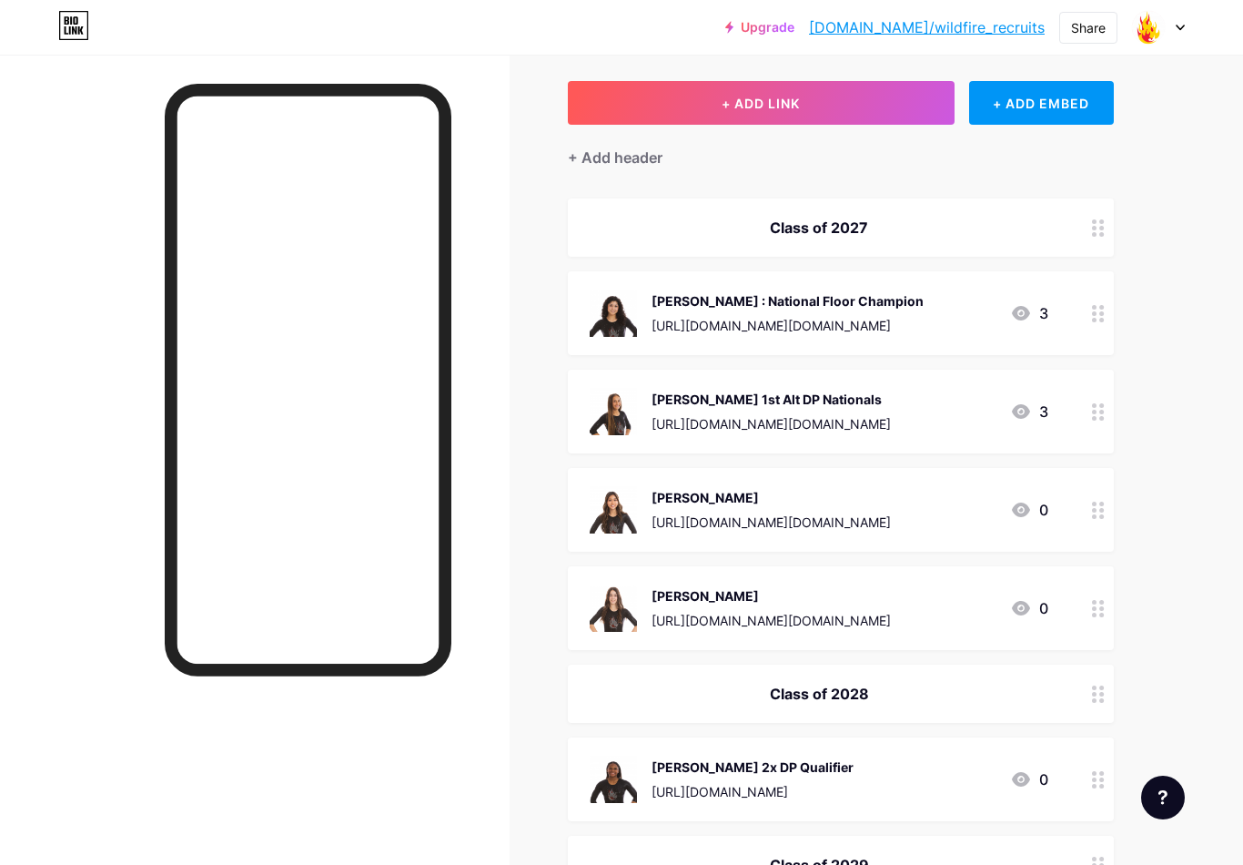
click at [733, 395] on div "[PERSON_NAME] 1st Alt DP Nationals" at bounding box center [771, 399] width 239 height 19
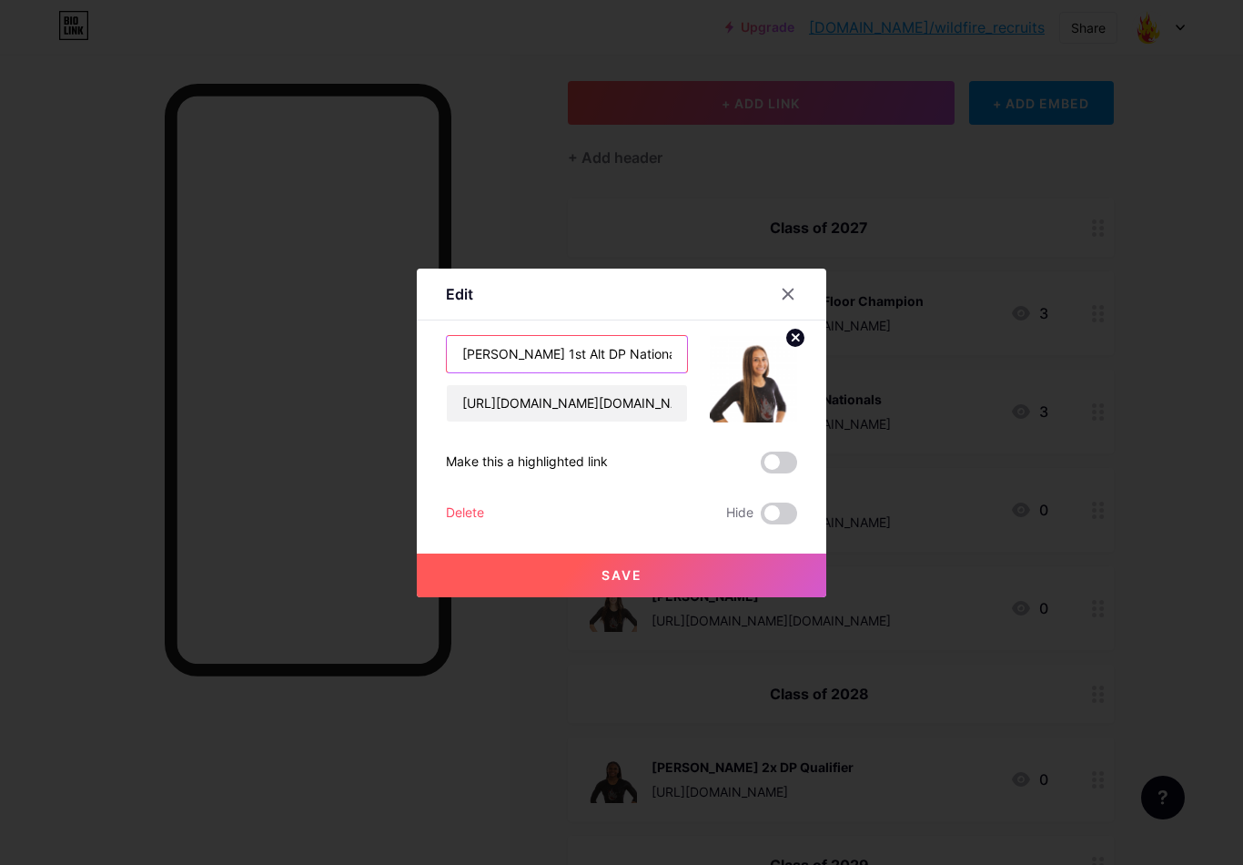
click at [530, 364] on input "[PERSON_NAME] 1st Alt DP Nationals" at bounding box center [567, 354] width 240 height 36
type input "[PERSON_NAME]: 1st Alt DP Nationals"
click at [592, 585] on button "Save" at bounding box center [622, 575] width 410 height 44
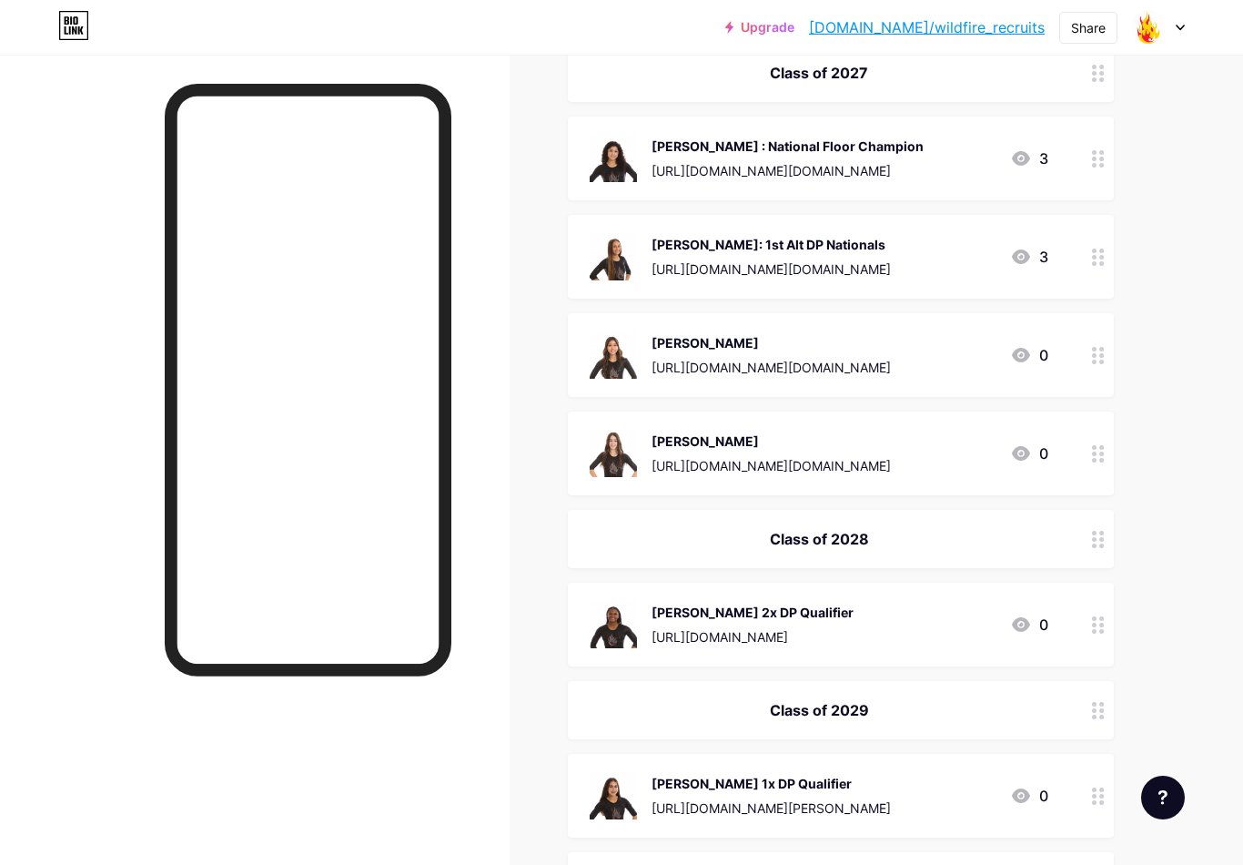
scroll to position [396, 0]
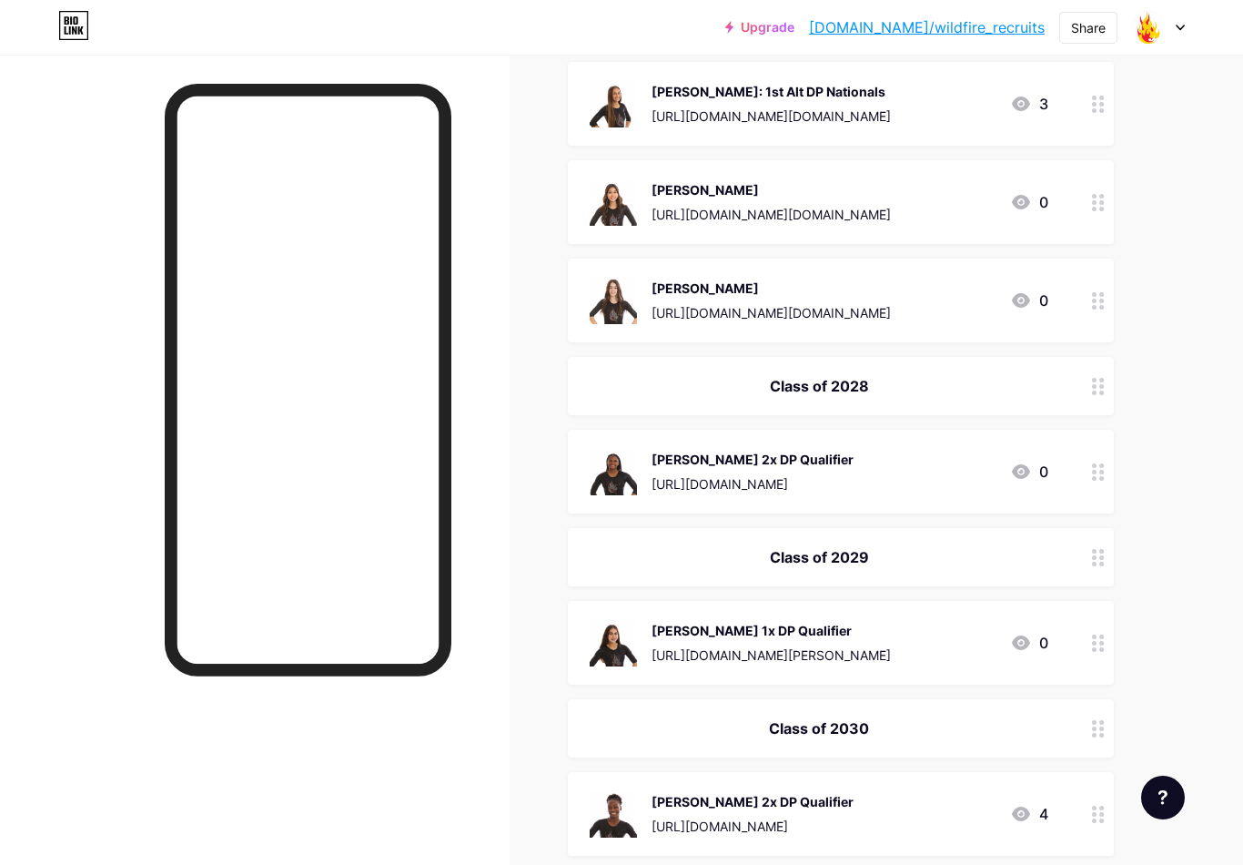
click at [854, 471] on div "[PERSON_NAME] 2x DP Qualifier [URL][DOMAIN_NAME]" at bounding box center [753, 471] width 202 height 47
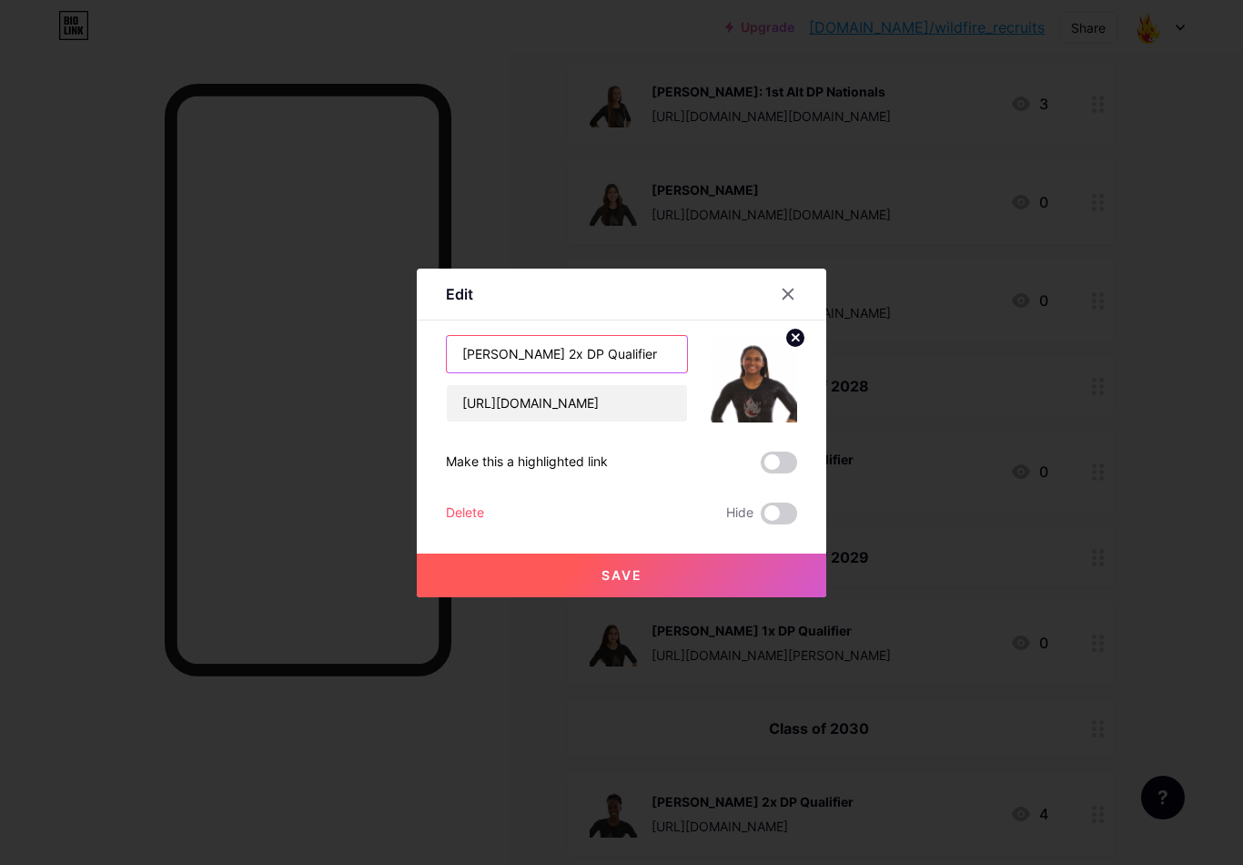
click at [548, 367] on input "[PERSON_NAME] 2x DP Qualifier" at bounding box center [567, 354] width 240 height 36
type input "[PERSON_NAME]: 2x DP Qualifier"
click at [626, 582] on span "Save" at bounding box center [622, 574] width 41 height 15
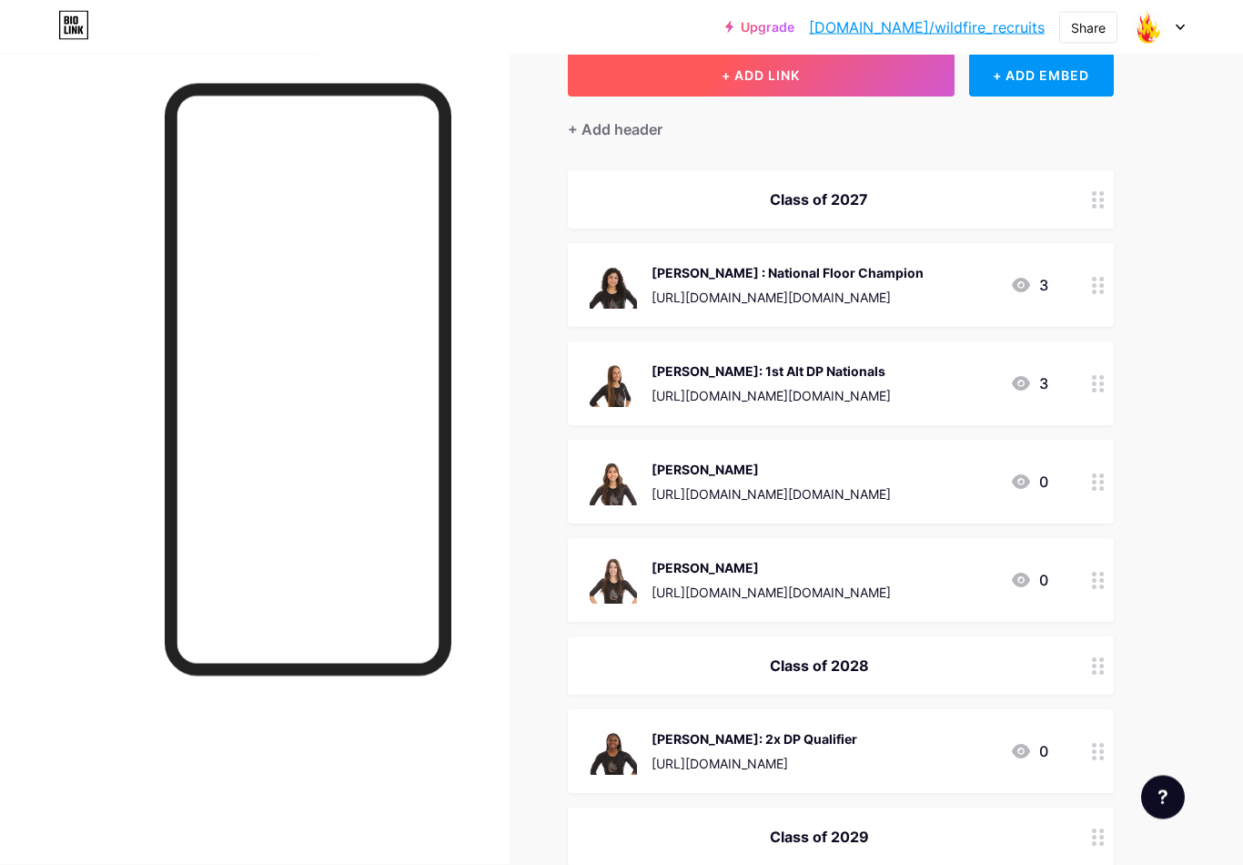
click at [792, 88] on button "+ ADD LINK" at bounding box center [761, 76] width 387 height 44
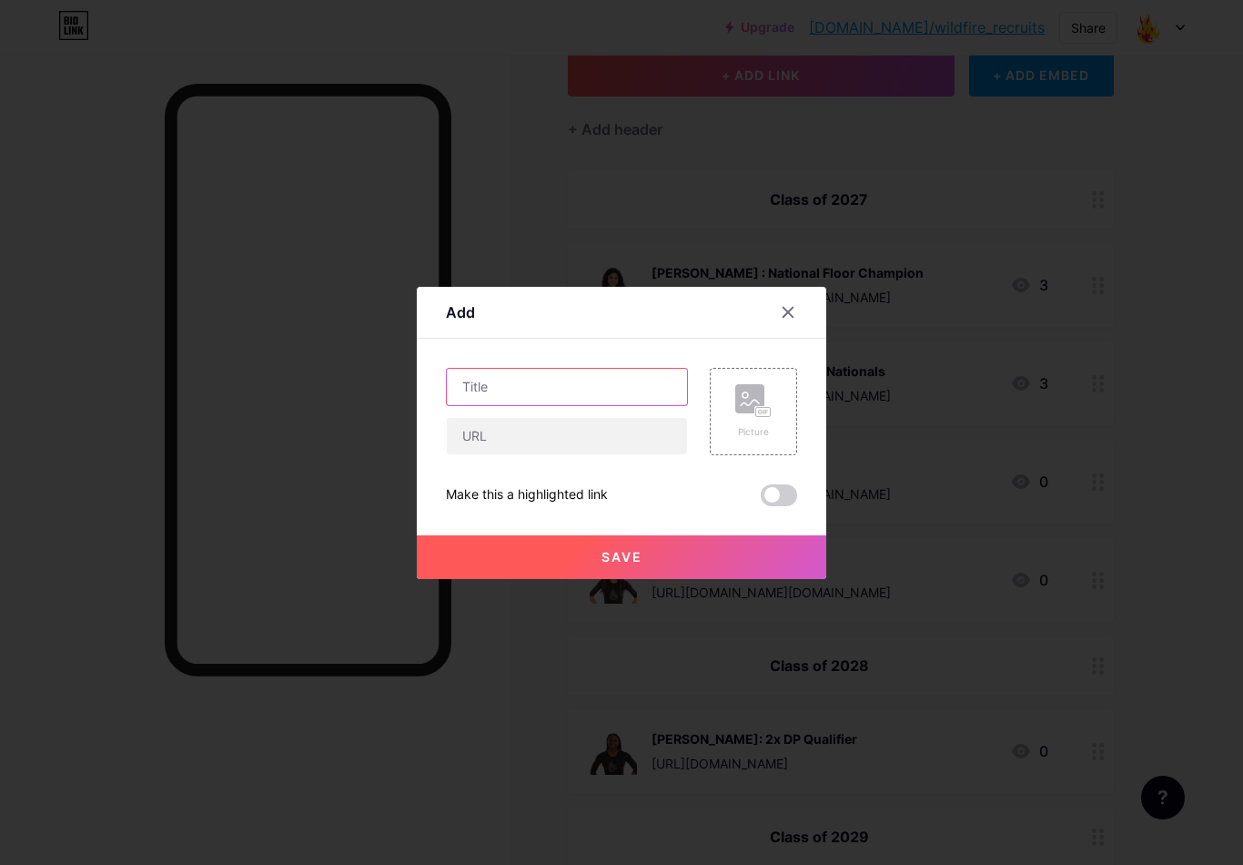
click at [612, 394] on input "text" at bounding box center [567, 387] width 240 height 36
type input "[PERSON_NAME]"
click at [606, 449] on input "text" at bounding box center [567, 436] width 240 height 36
paste input "[URL][DOMAIN_NAME]"
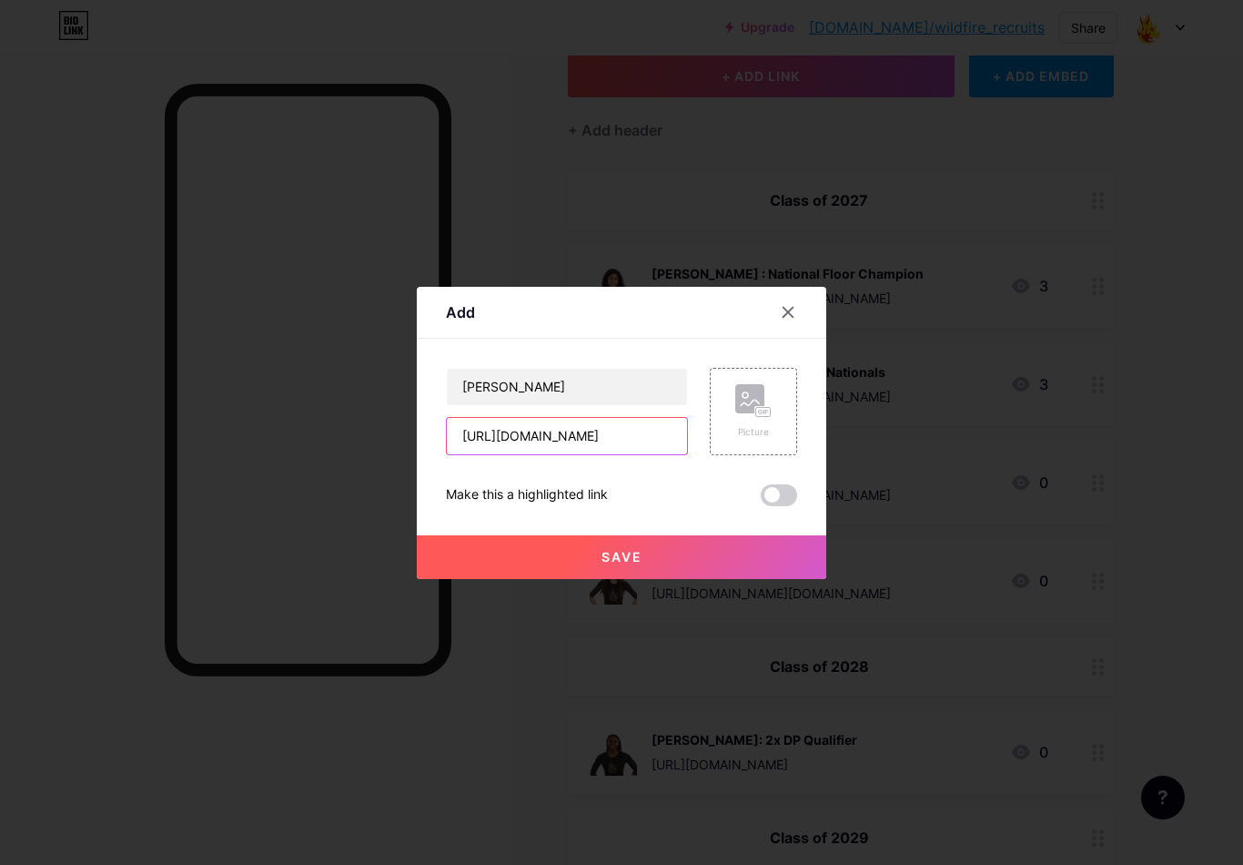
type input "[URL][DOMAIN_NAME]"
click at [610, 564] on span "Save" at bounding box center [622, 556] width 41 height 15
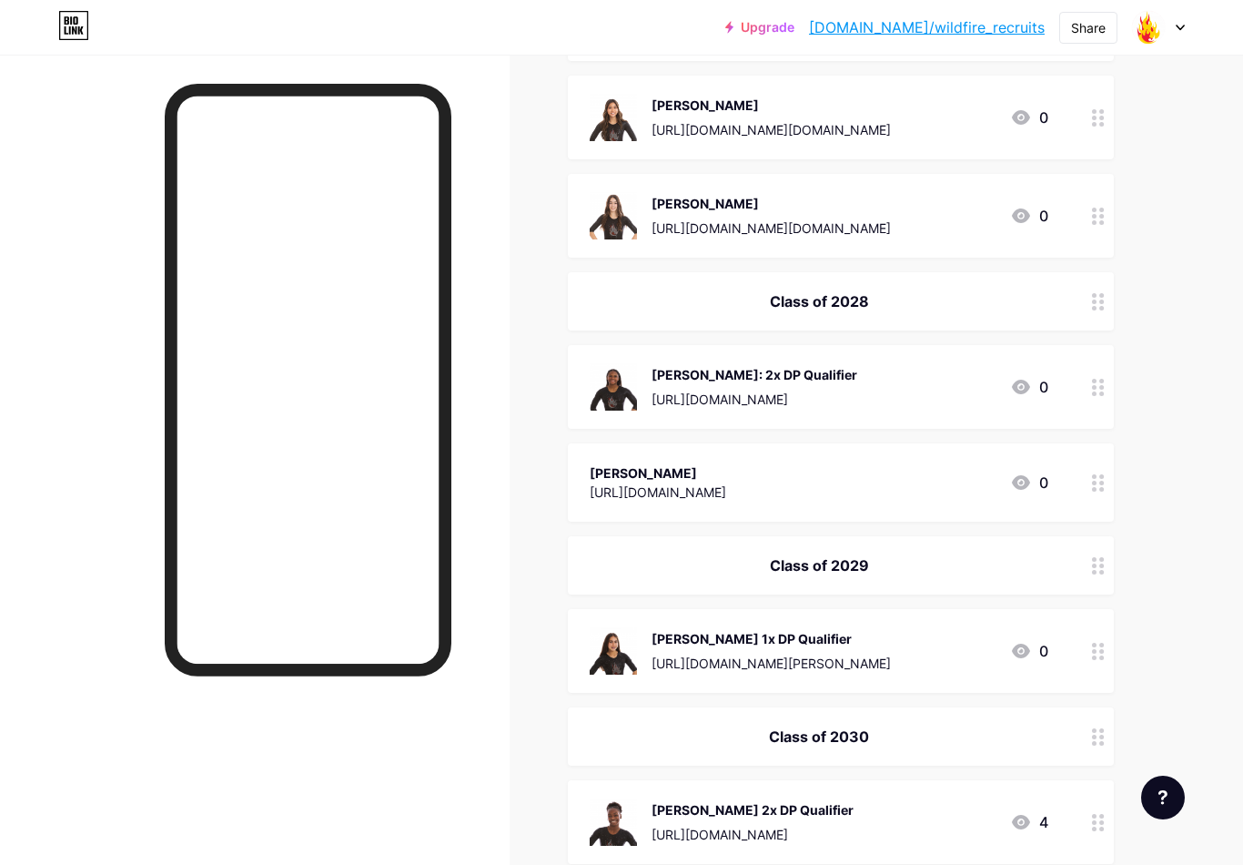
scroll to position [477, 0]
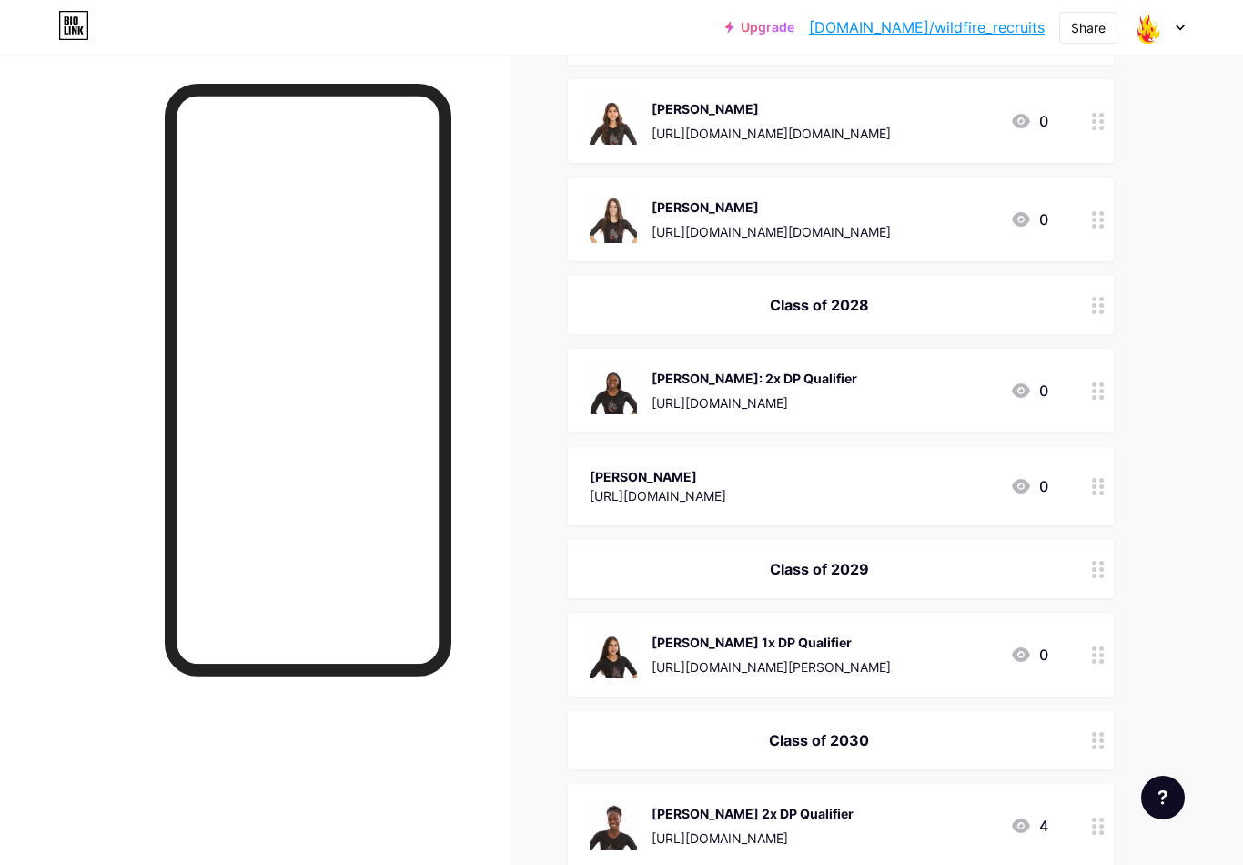
click at [746, 641] on div "[PERSON_NAME] 1x DP Qualifier" at bounding box center [771, 641] width 239 height 19
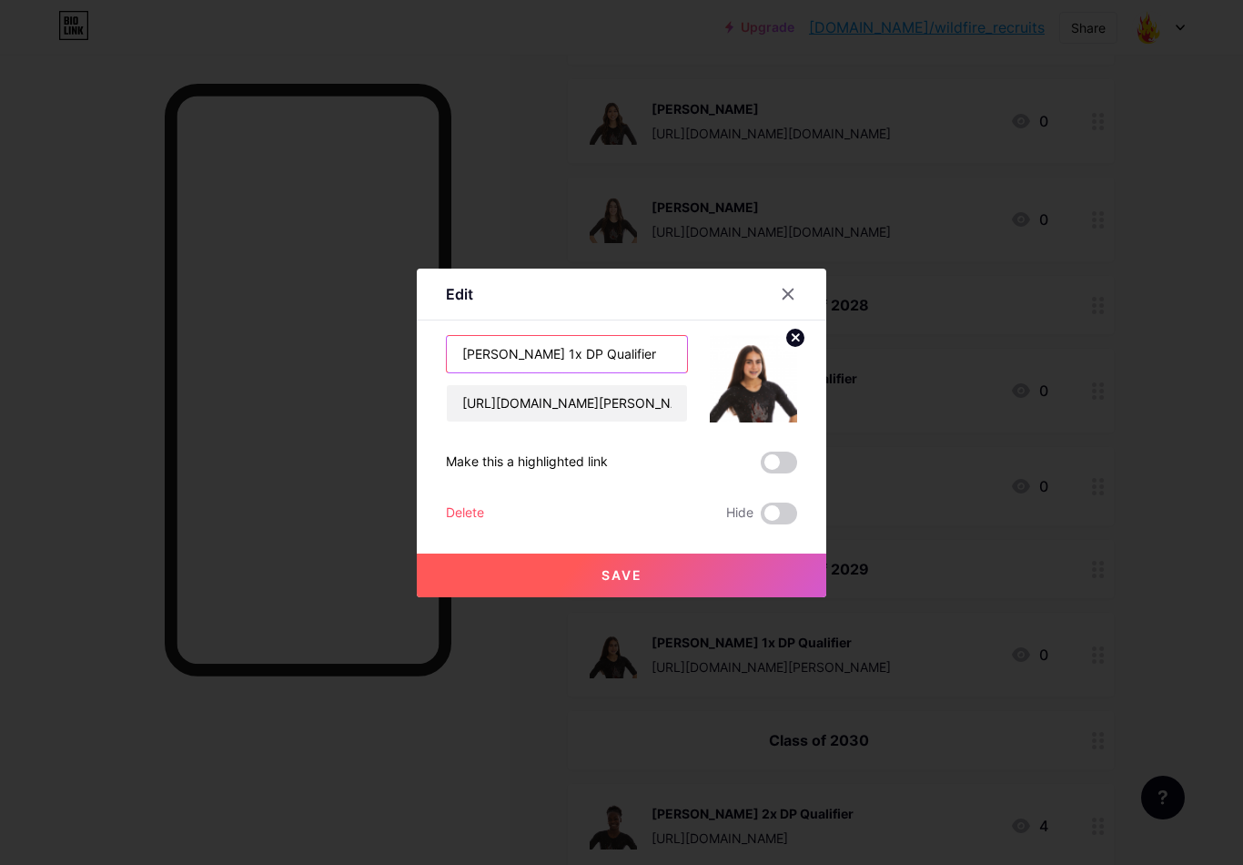
click at [526, 367] on input "[PERSON_NAME] 1x DP Qualifier" at bounding box center [567, 354] width 240 height 36
type input "[PERSON_NAME]: 1x DP Qualifier"
click at [633, 582] on span "Save" at bounding box center [622, 574] width 41 height 15
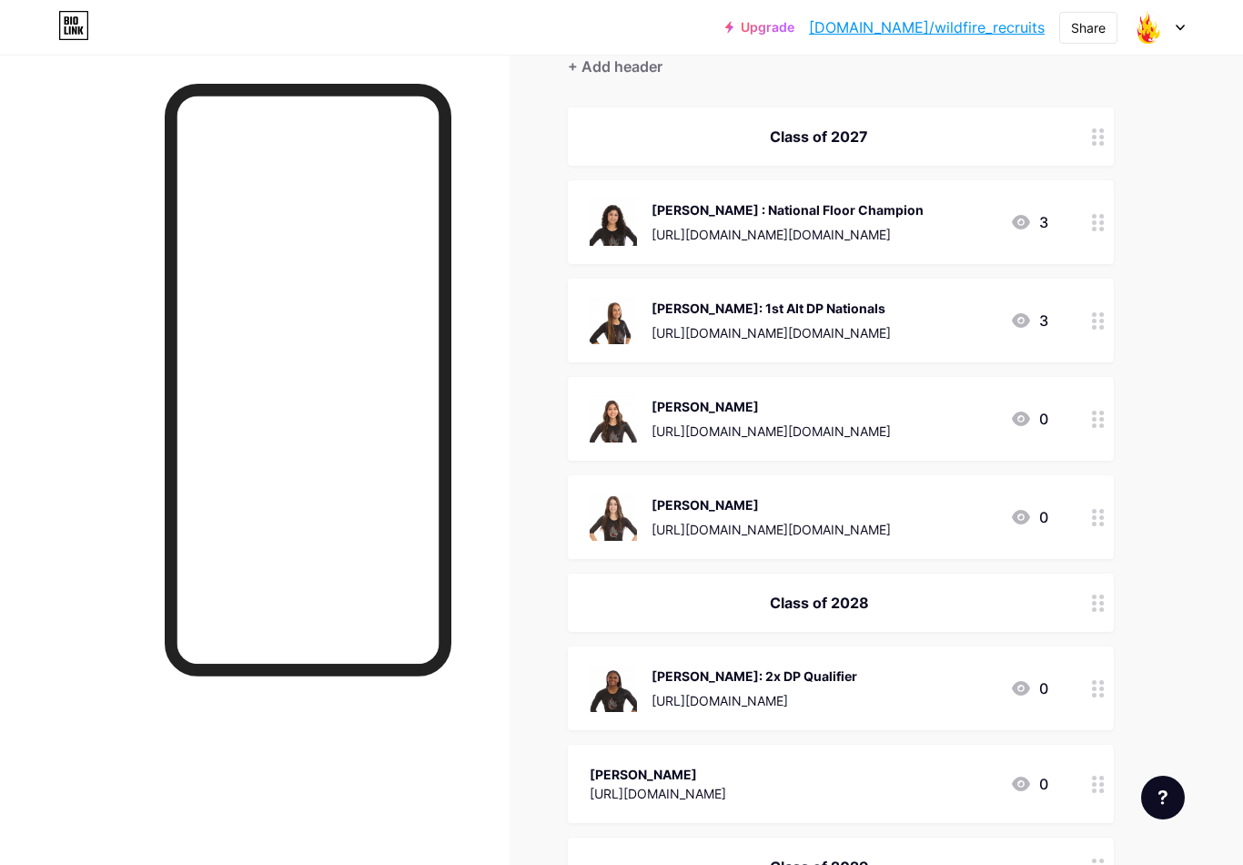
scroll to position [0, 0]
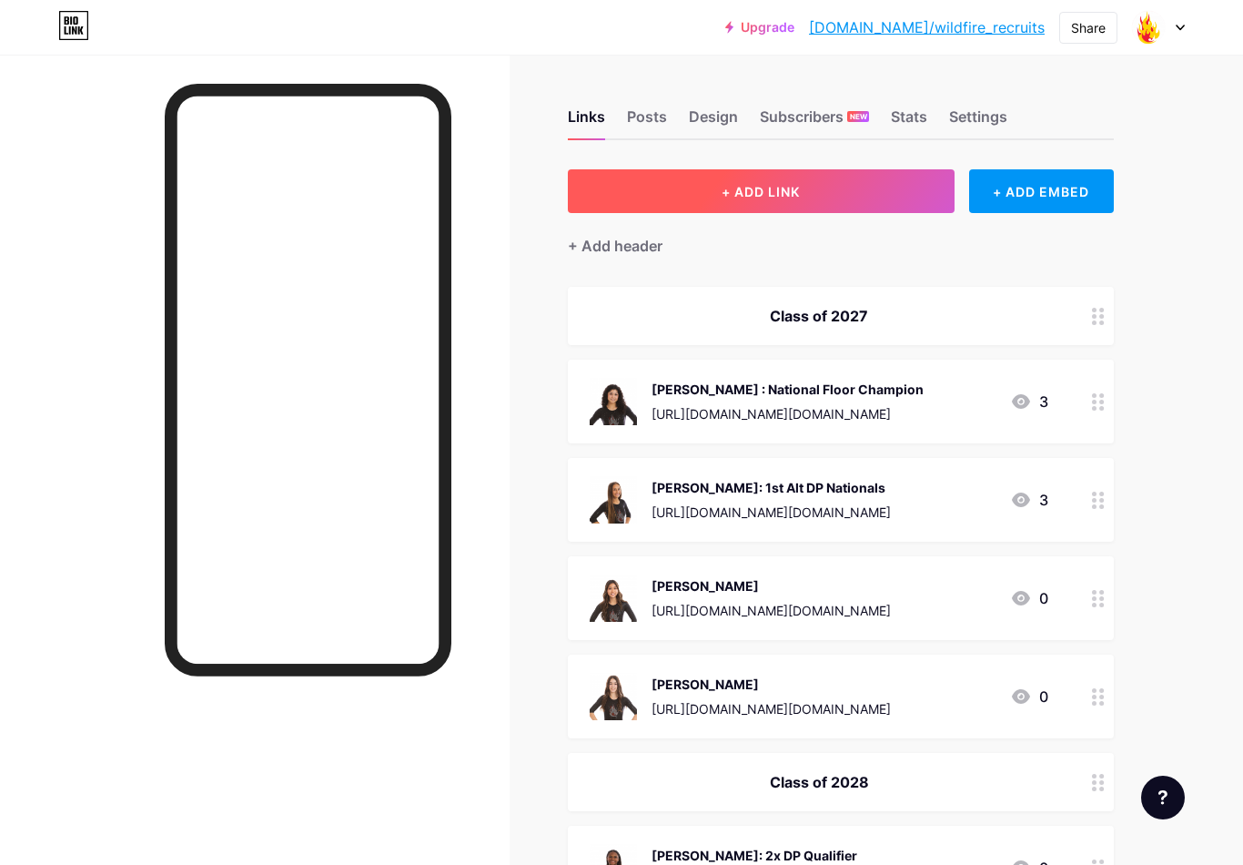
click at [788, 190] on span "+ ADD LINK" at bounding box center [761, 191] width 78 height 15
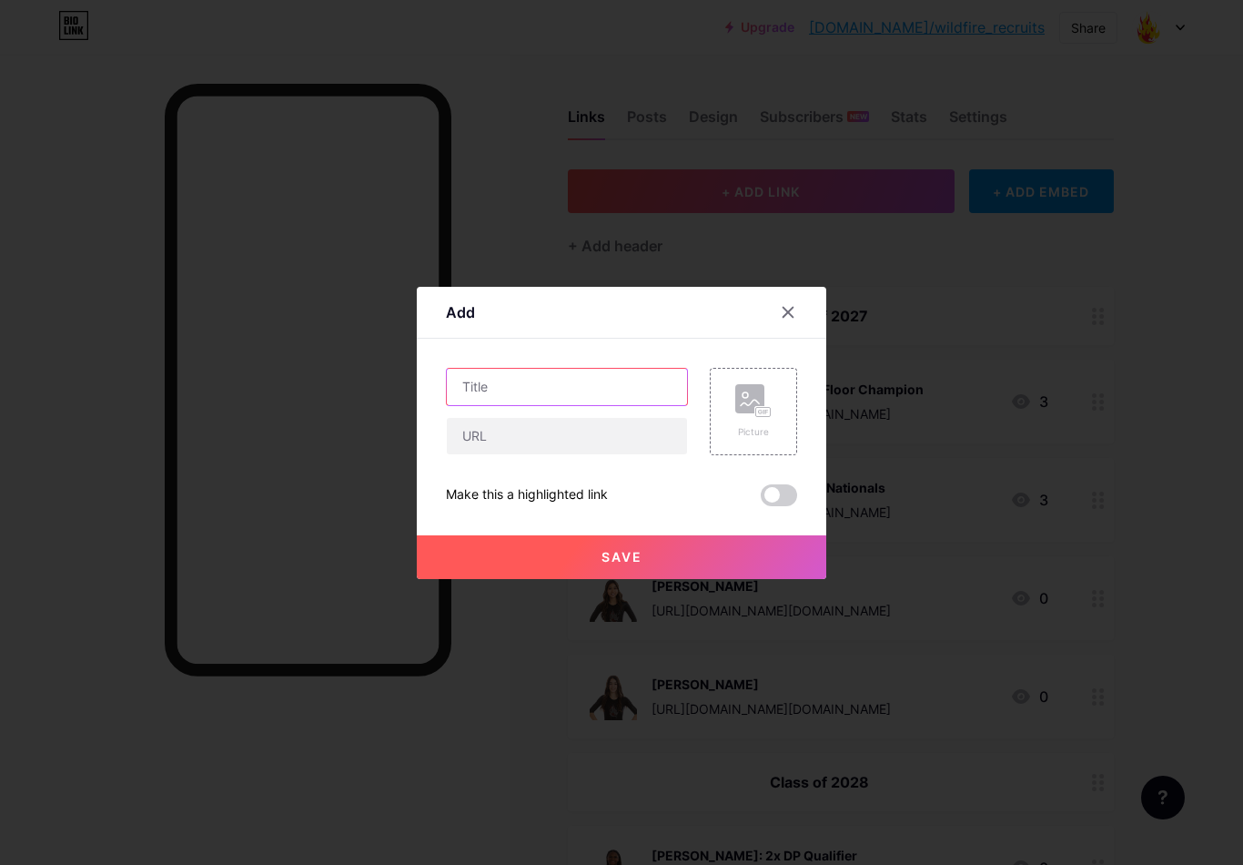
click at [543, 387] on input "text" at bounding box center [567, 387] width 240 height 36
type input "[PERSON_NAME]"
click at [643, 454] on input "text" at bounding box center [567, 436] width 240 height 36
paste input "[URL][DOMAIN_NAME]"
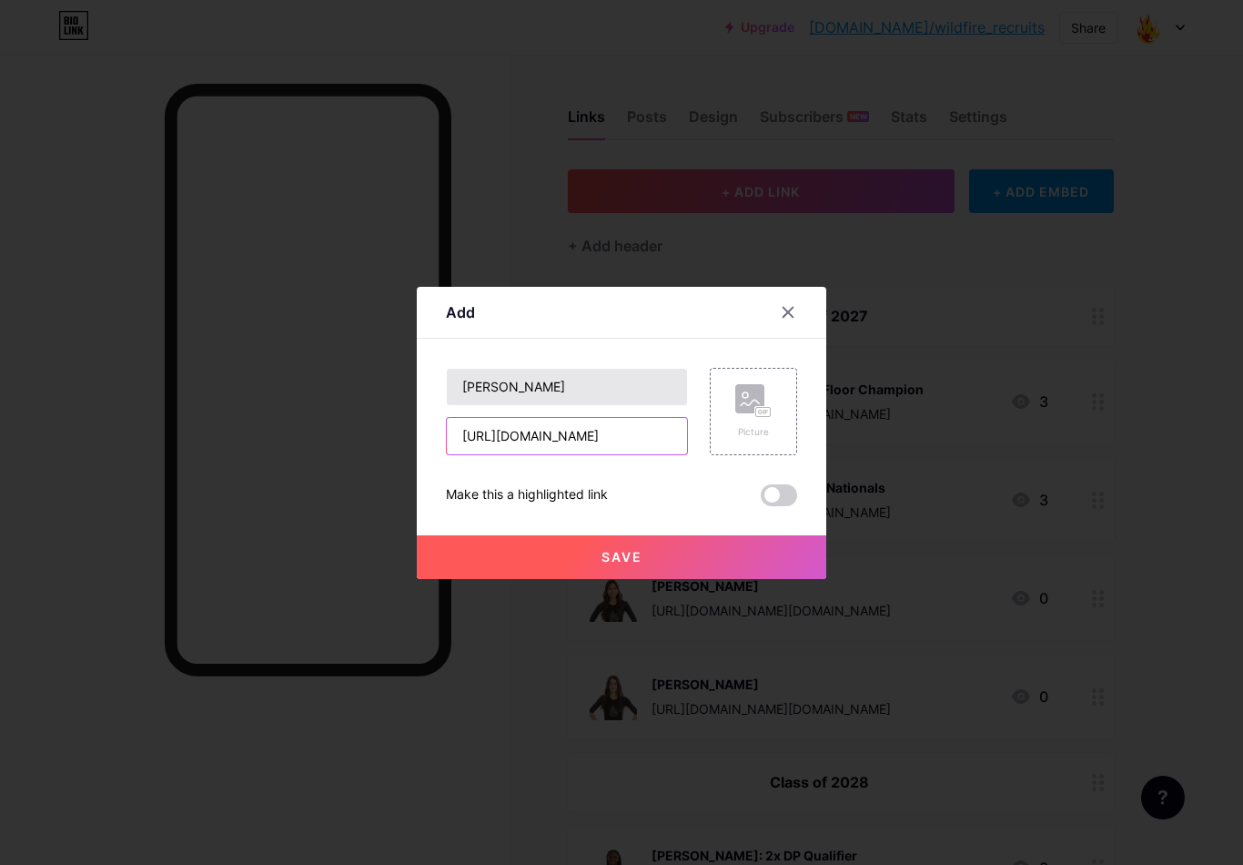
type input "[URL][DOMAIN_NAME]"
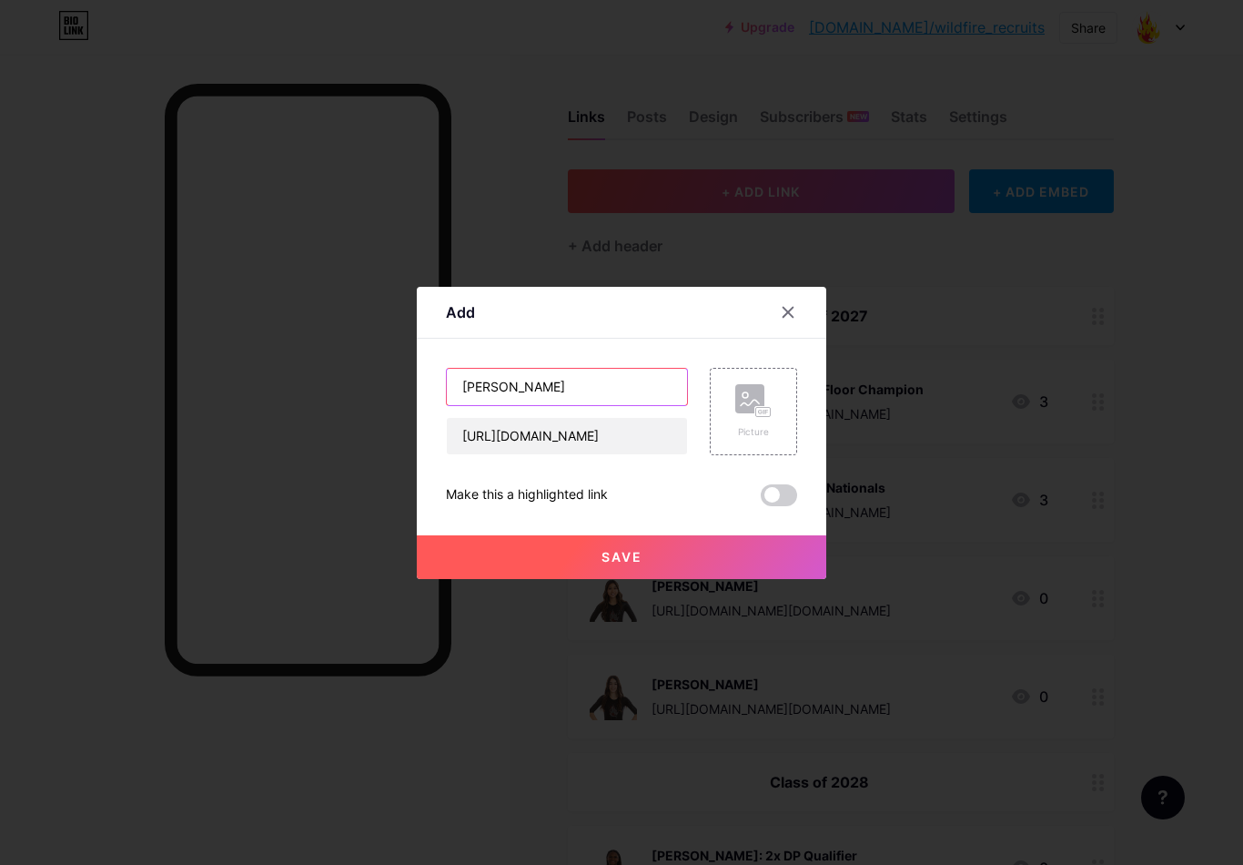
click at [554, 399] on input "[PERSON_NAME]" at bounding box center [567, 387] width 240 height 36
type input "[PERSON_NAME]"
click at [771, 433] on div "Picture" at bounding box center [753, 411] width 36 height 55
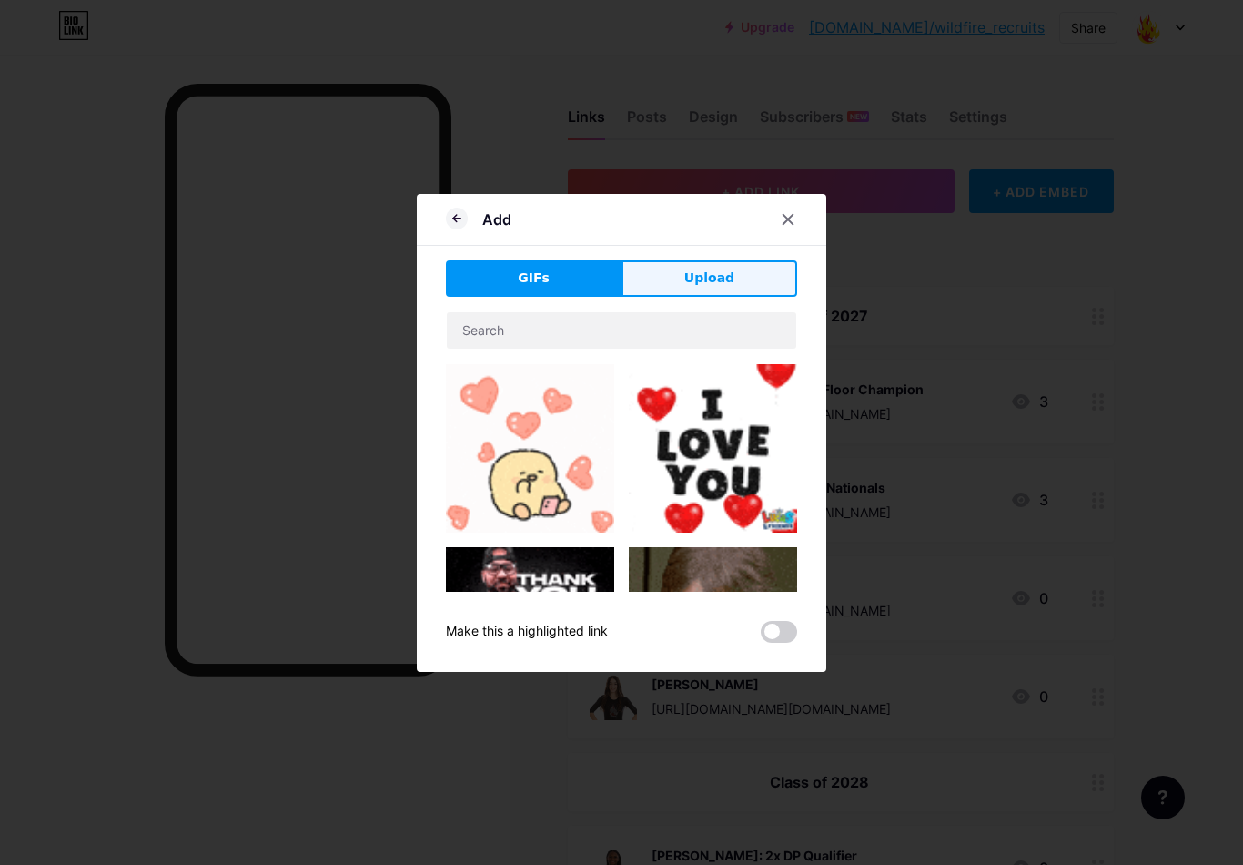
click at [749, 297] on button "Upload" at bounding box center [710, 278] width 176 height 36
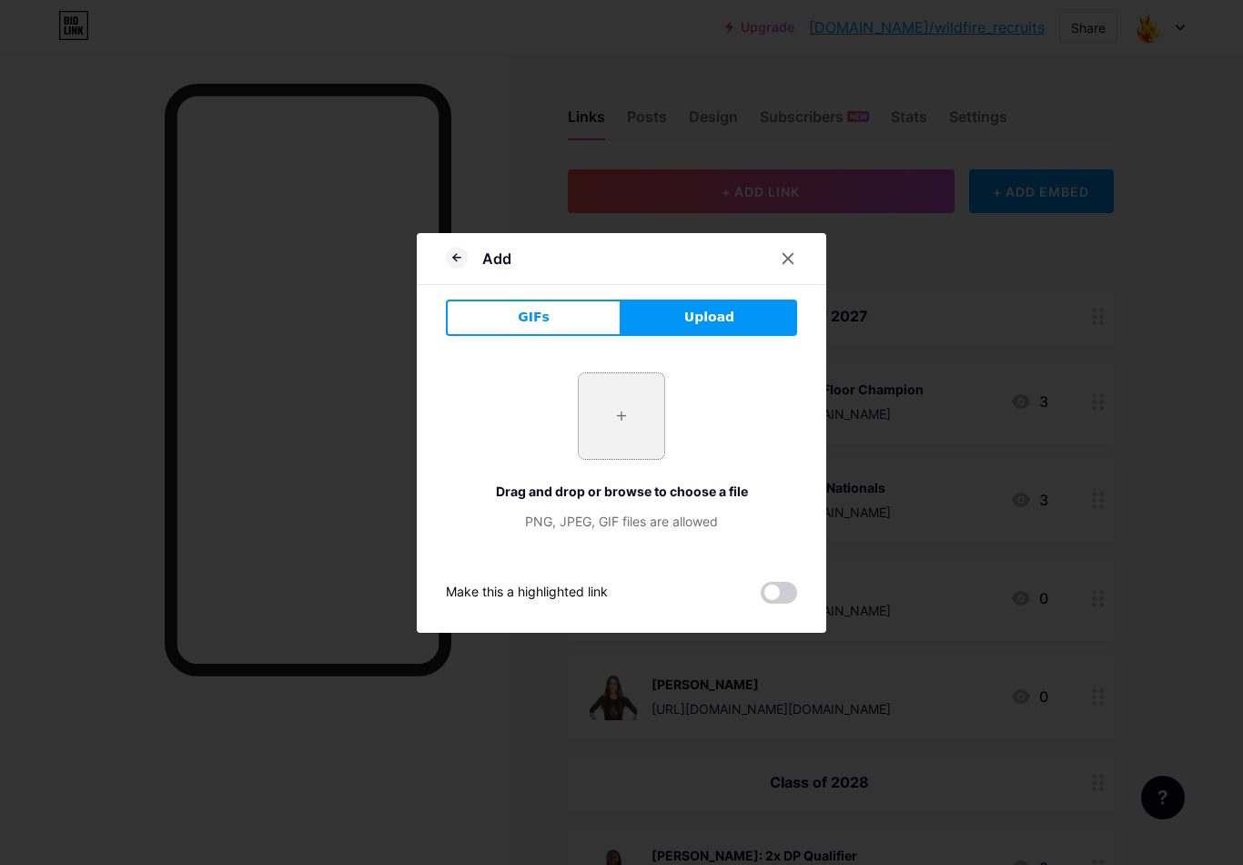
click at [632, 433] on input "file" at bounding box center [622, 416] width 86 height 86
type input "C:\fakepath\IMG_6383.jpeg"
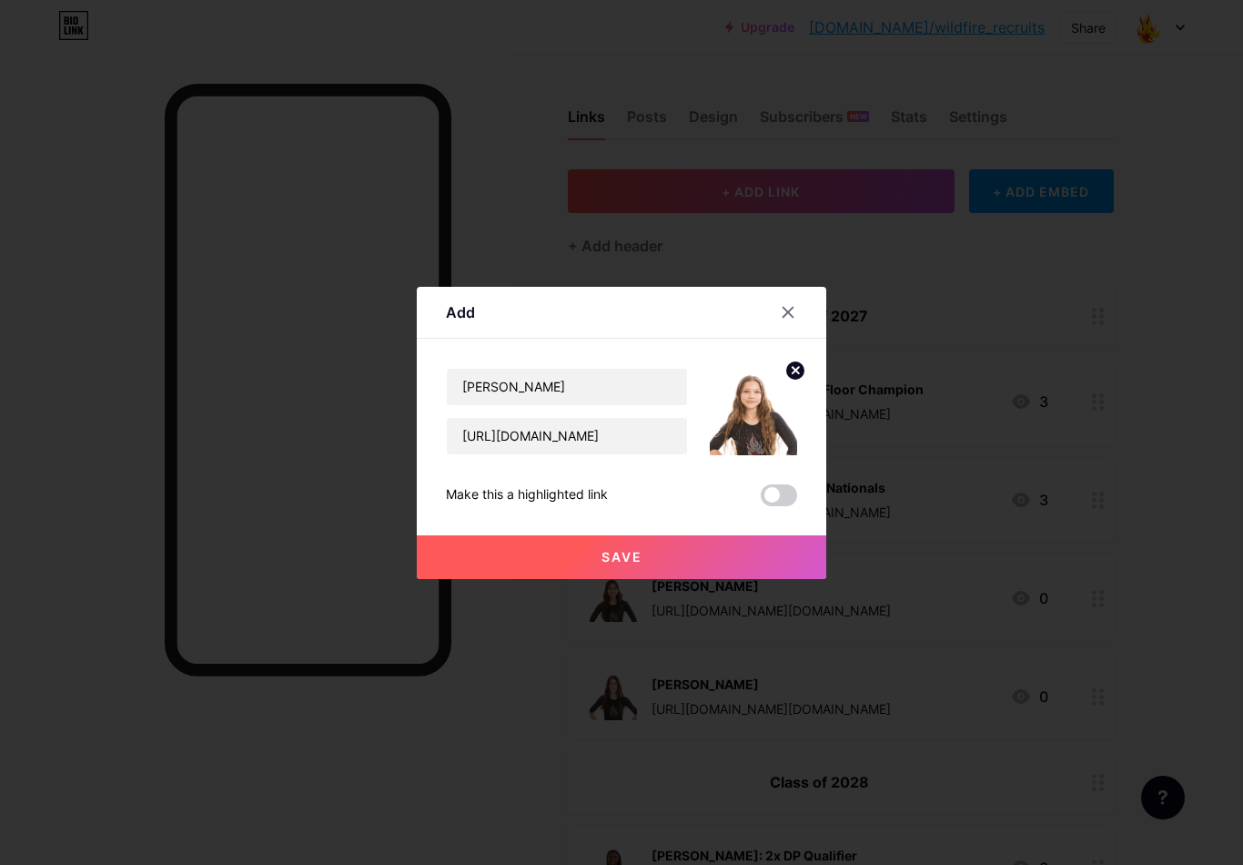
click at [673, 572] on button "Save" at bounding box center [622, 557] width 410 height 44
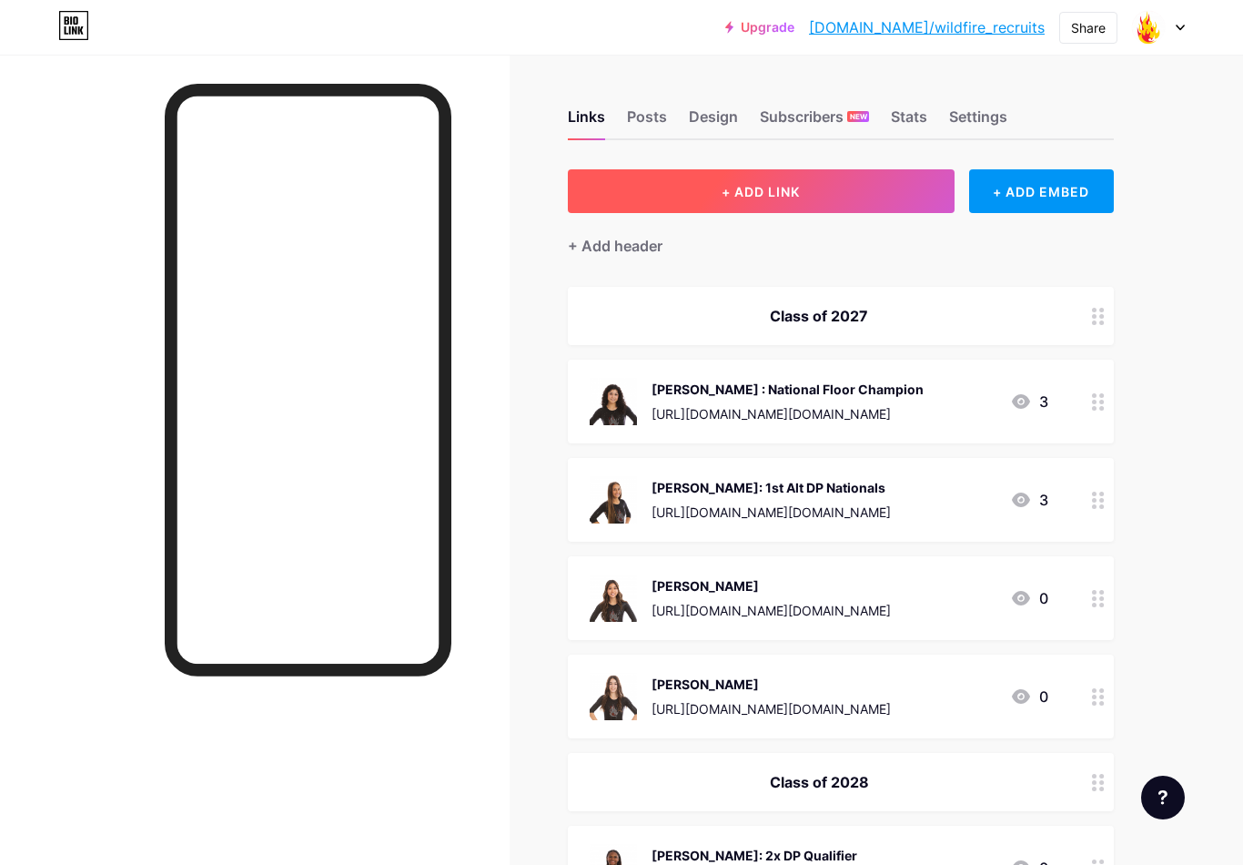
click at [779, 190] on span "+ ADD LINK" at bounding box center [761, 191] width 78 height 15
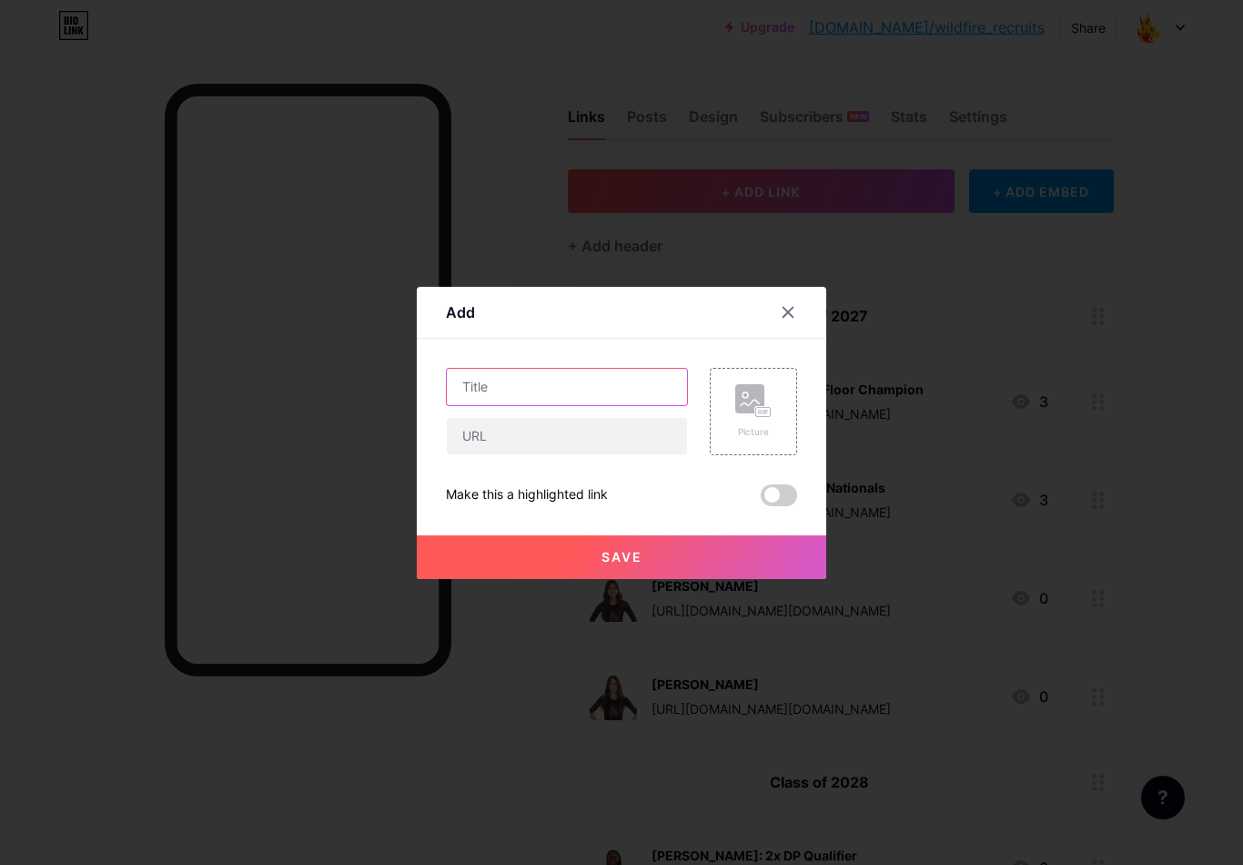
click at [581, 393] on input "text" at bounding box center [567, 387] width 240 height 36
type input "Luma"
click at [649, 454] on input "text" at bounding box center [567, 436] width 240 height 36
paste input "[URL][DOMAIN_NAME]"
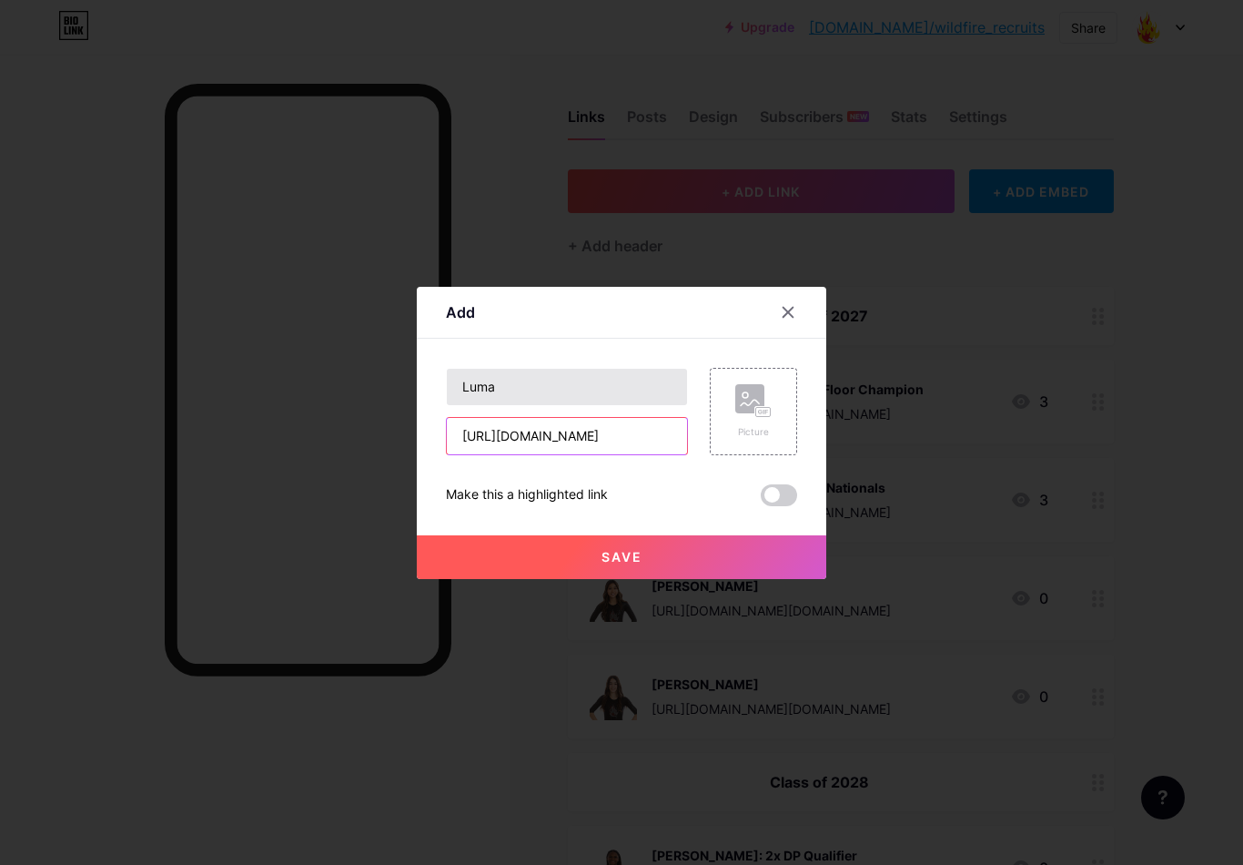
type input "[URL][DOMAIN_NAME]"
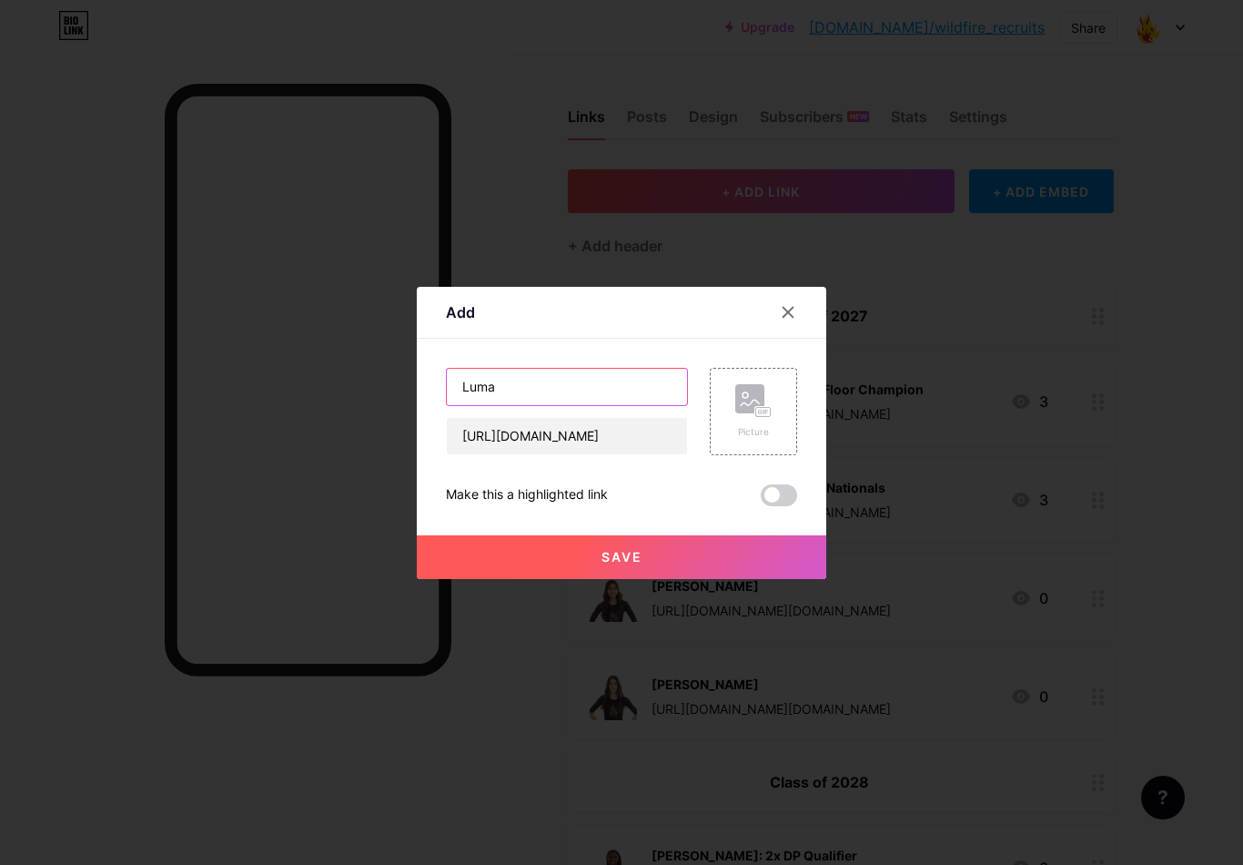
click at [559, 396] on input "Luma" at bounding box center [567, 387] width 240 height 36
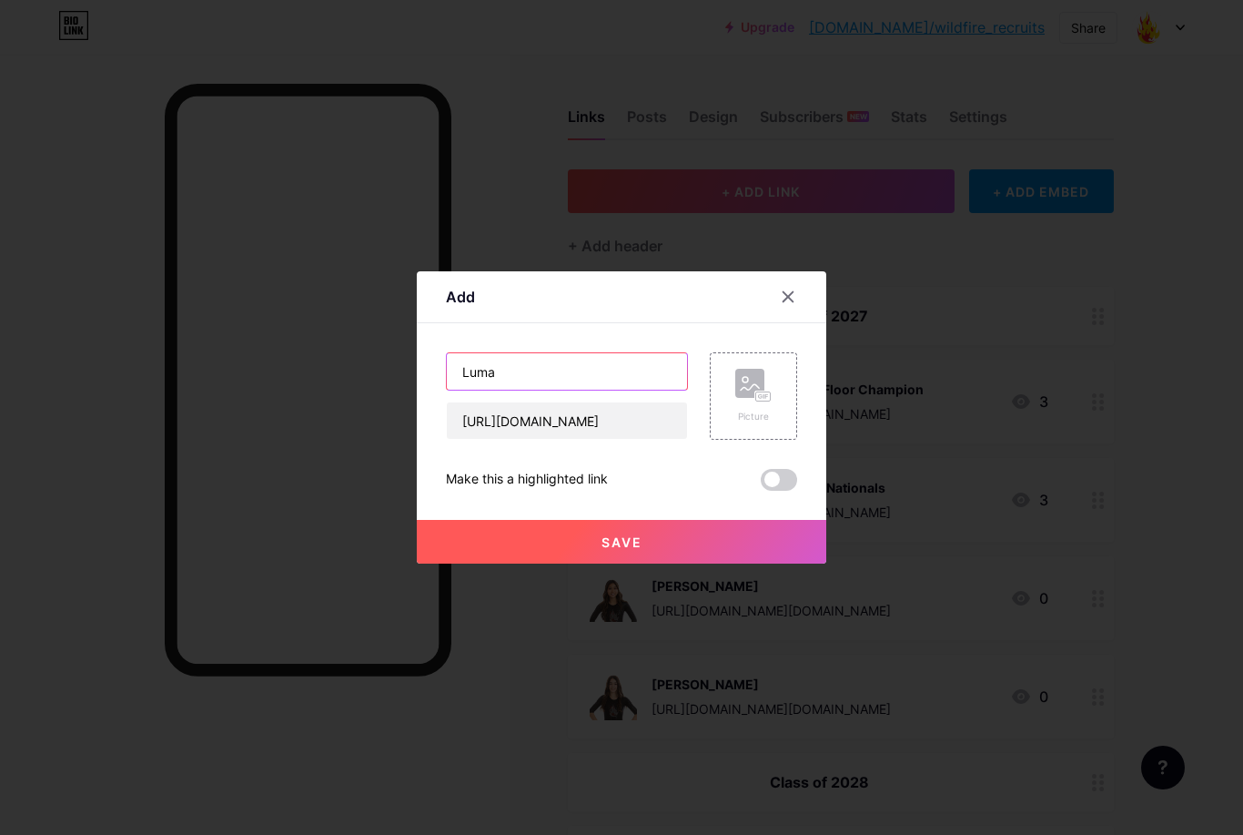
paste input "Becattini"
type input "Luma Becattini"
click at [762, 423] on div "Picture" at bounding box center [753, 417] width 36 height 14
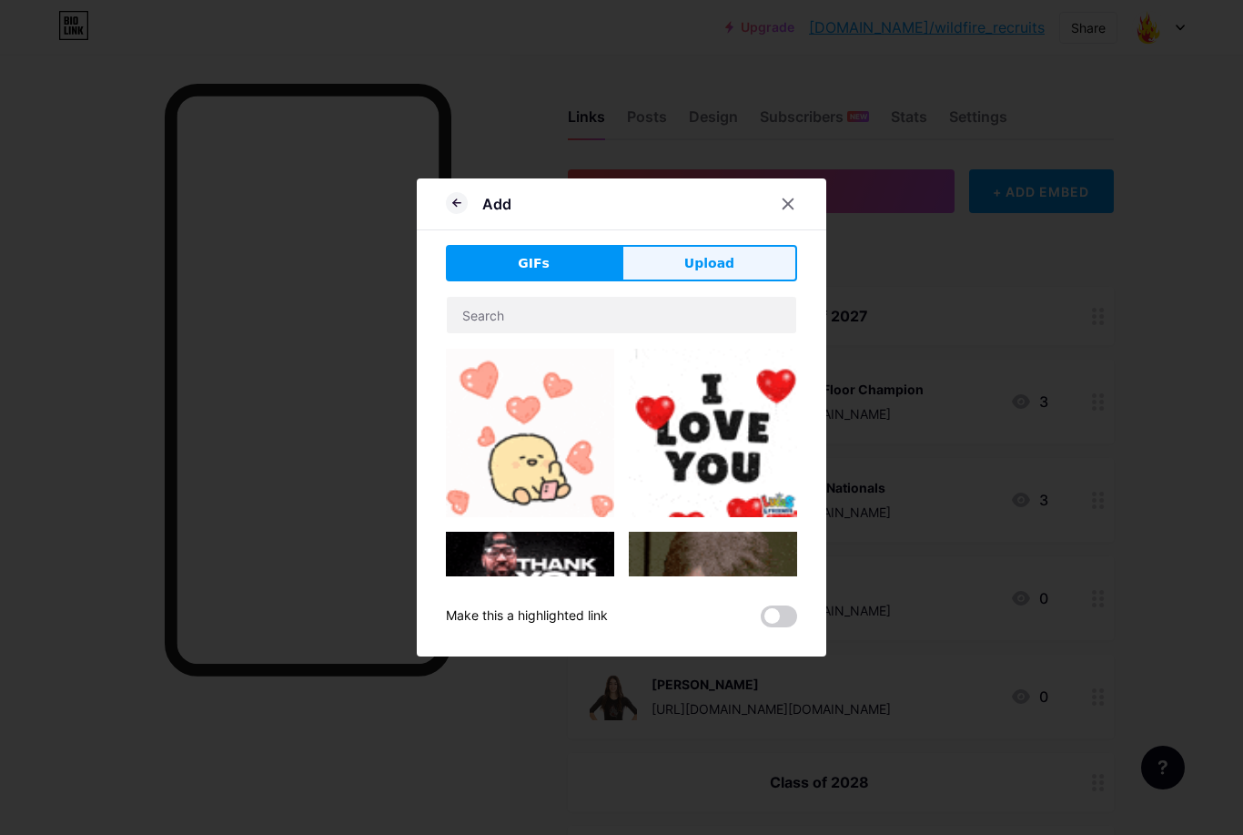
click at [766, 281] on button "Upload" at bounding box center [710, 263] width 176 height 36
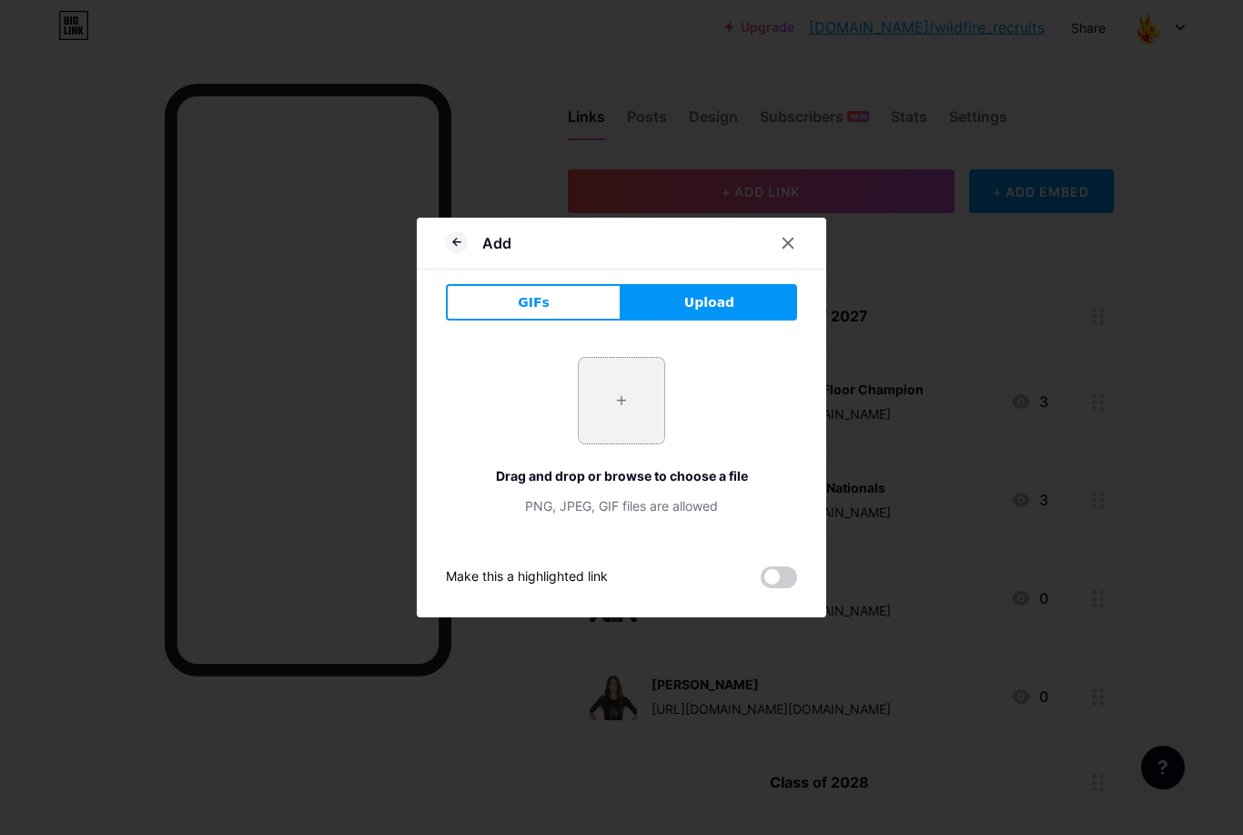
click at [620, 431] on input "file" at bounding box center [622, 401] width 86 height 86
type input "C:\fakepath\IMG_6382.jpeg"
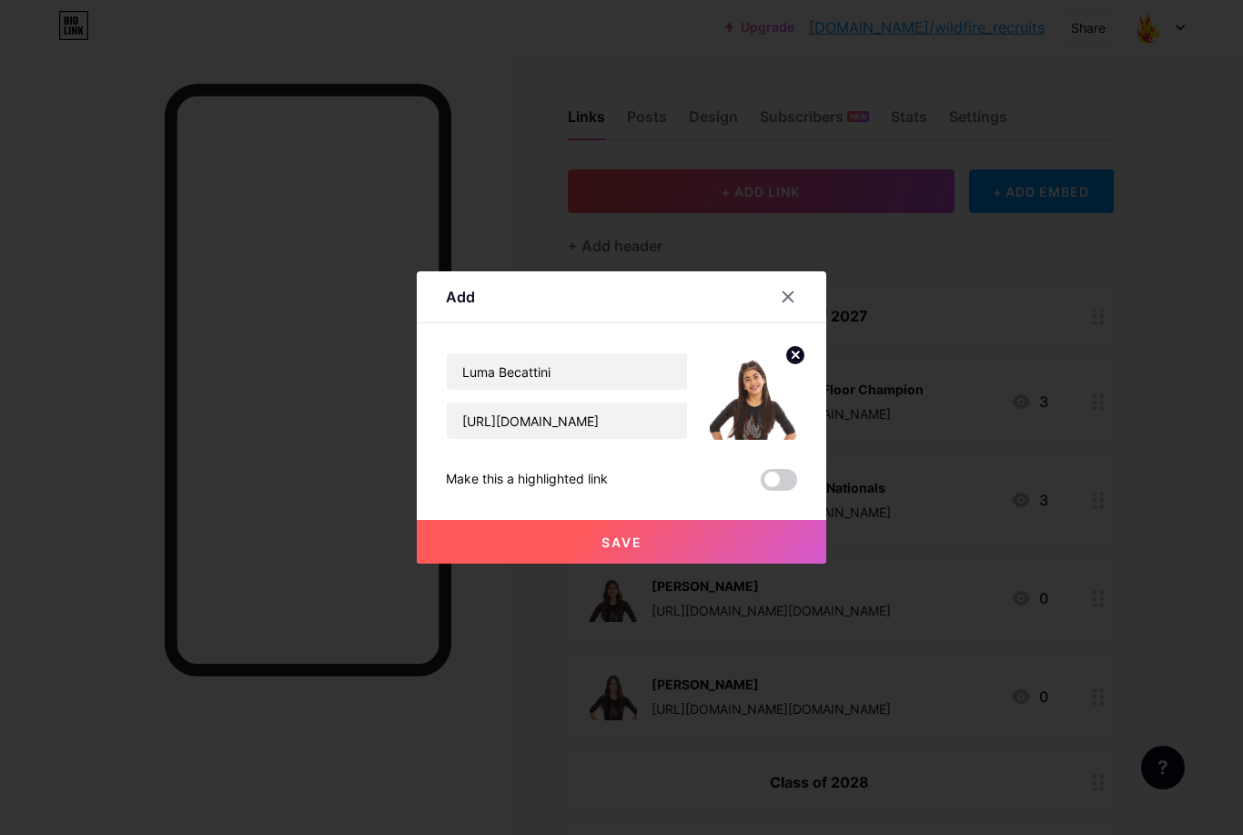
click at [625, 550] on span "Save" at bounding box center [622, 541] width 41 height 15
